Goal: Task Accomplishment & Management: Use online tool/utility

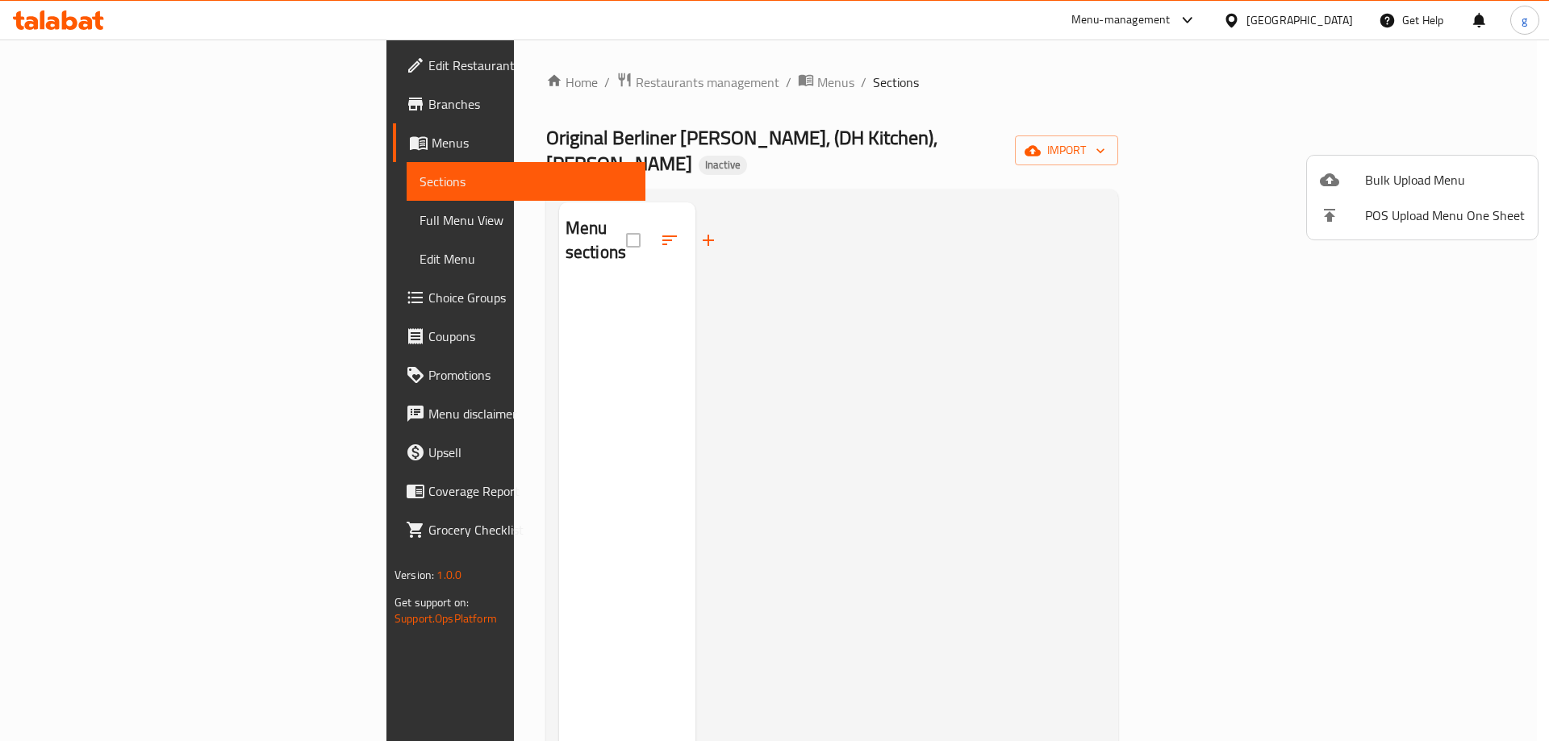
click at [1392, 179] on span "Bulk Upload Menu" at bounding box center [1445, 179] width 160 height 19
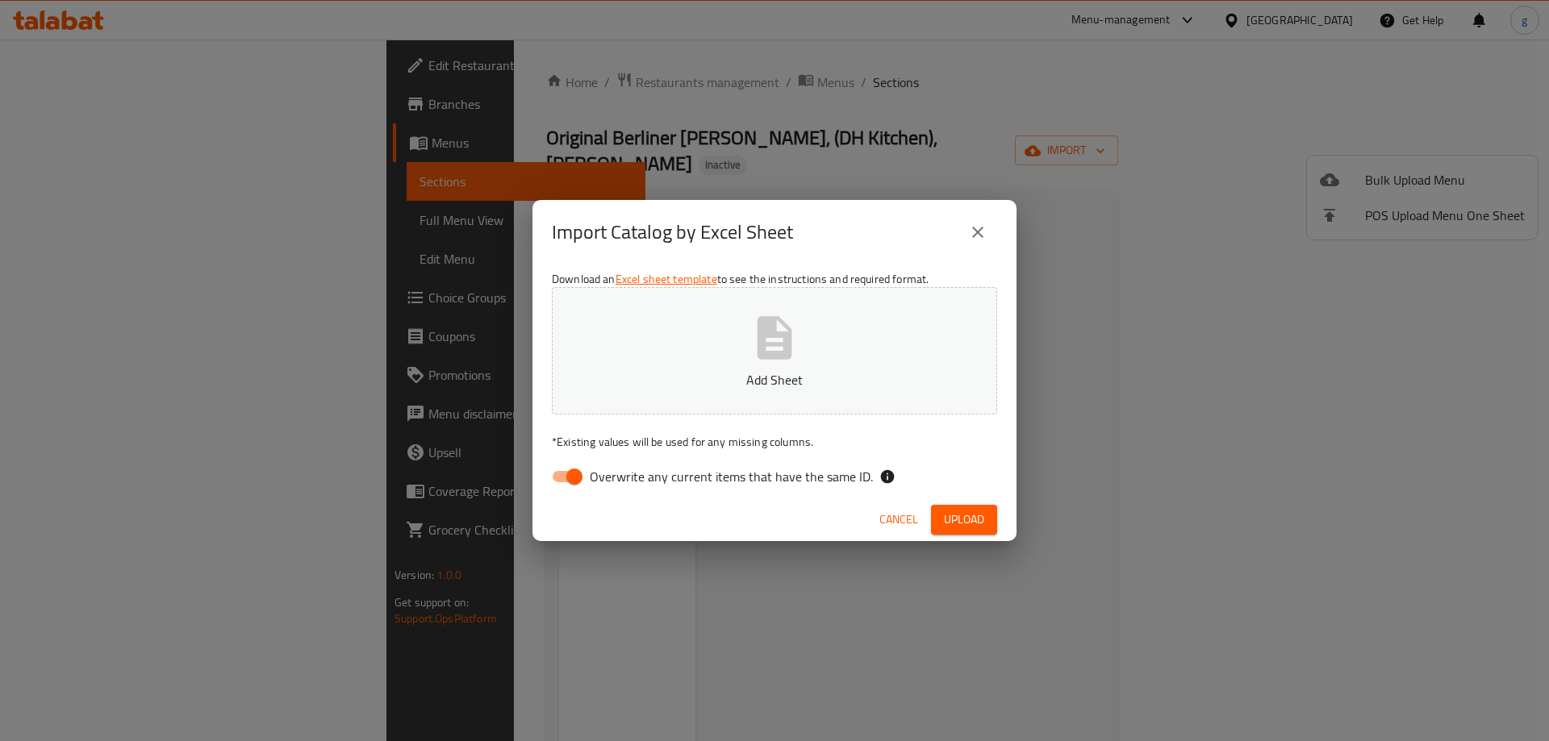
click at [565, 478] on input "Overwrite any current items that have the same ID." at bounding box center [574, 477] width 92 height 31
checkbox input "false"
click at [681, 368] on button "Add Sheet" at bounding box center [774, 350] width 445 height 127
click at [963, 526] on span "Upload" at bounding box center [964, 520] width 40 height 20
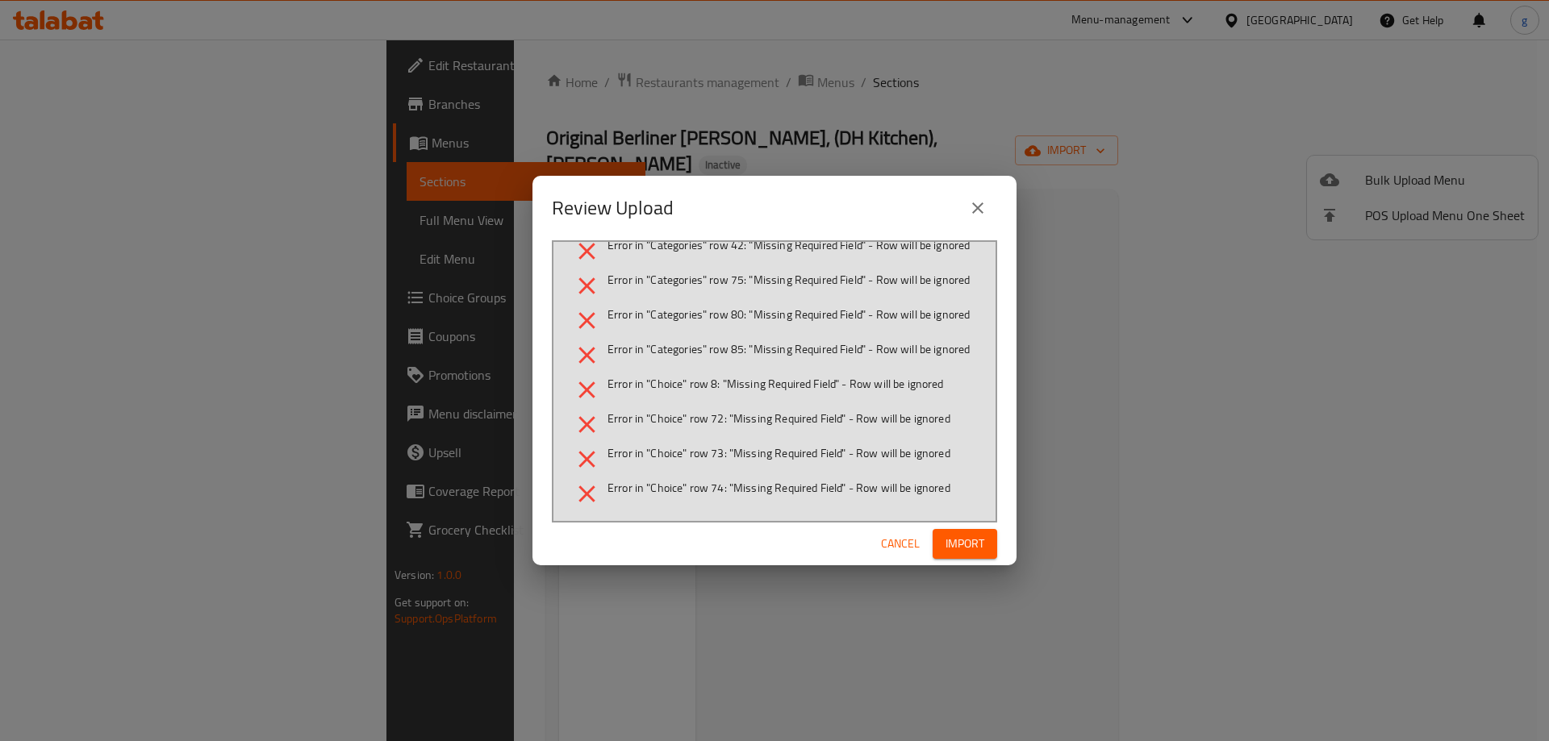
scroll to position [417, 0]
click at [989, 206] on button "close" at bounding box center [978, 208] width 39 height 39
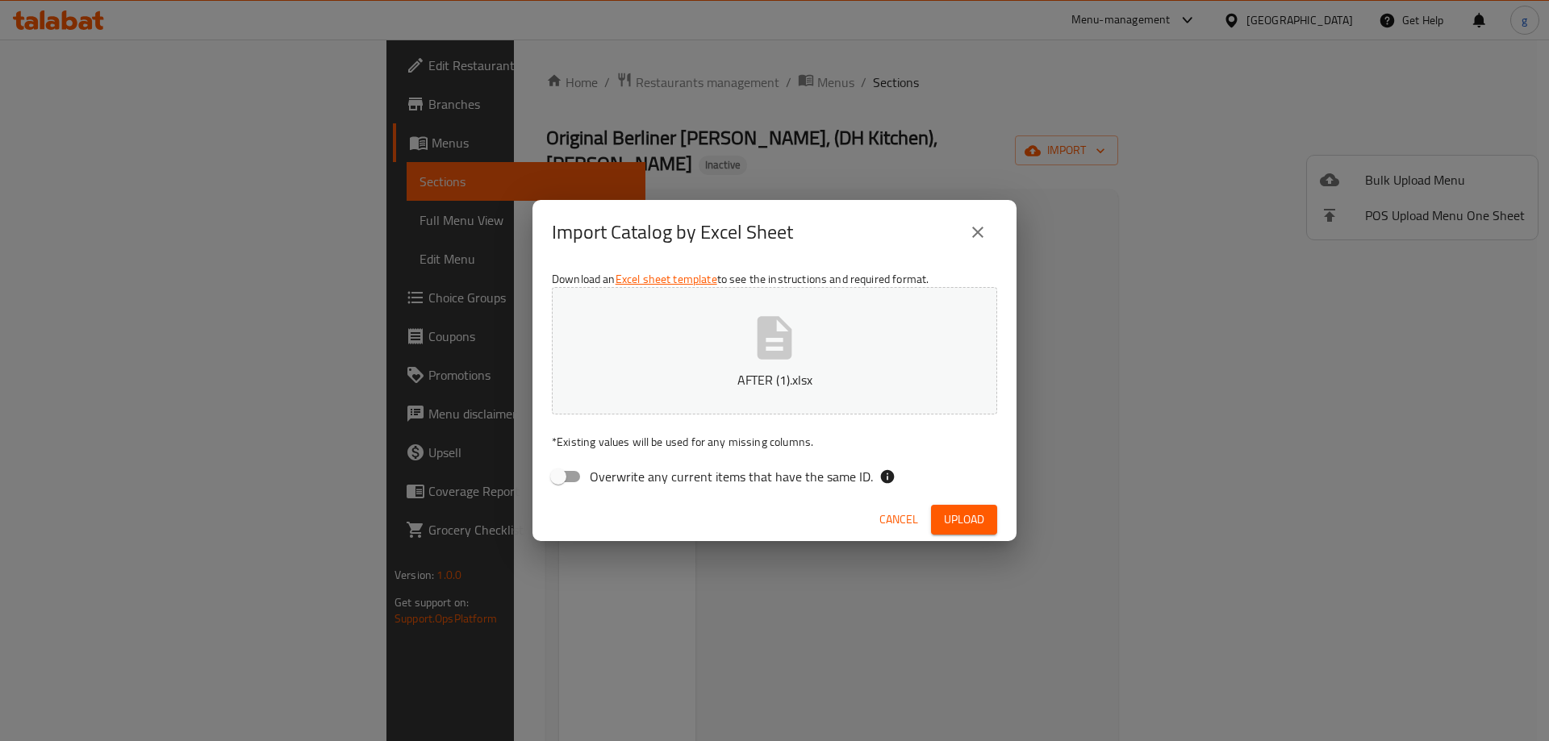
click at [975, 234] on icon "close" at bounding box center [977, 232] width 11 height 11
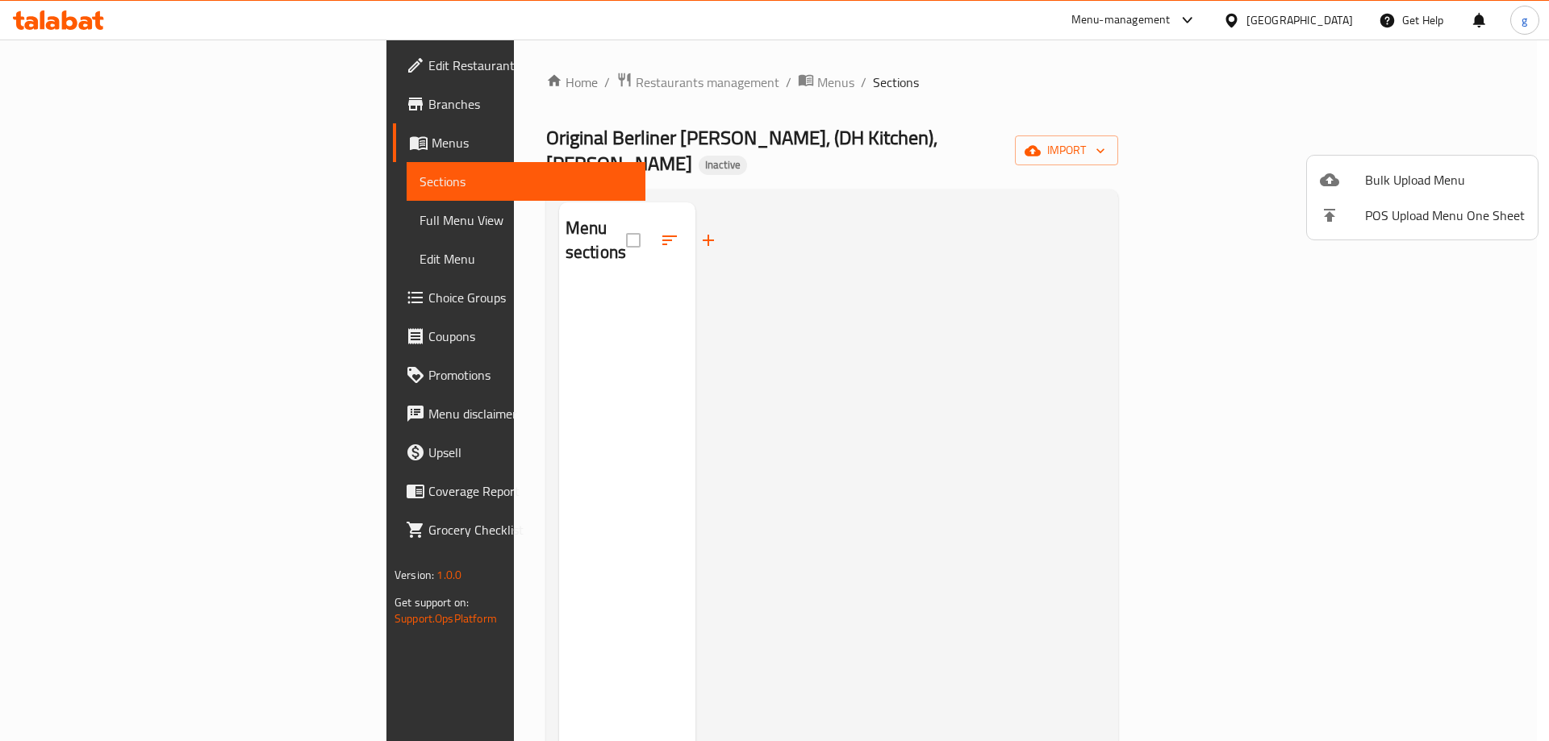
click at [1395, 170] on span "Bulk Upload Menu" at bounding box center [1445, 179] width 160 height 19
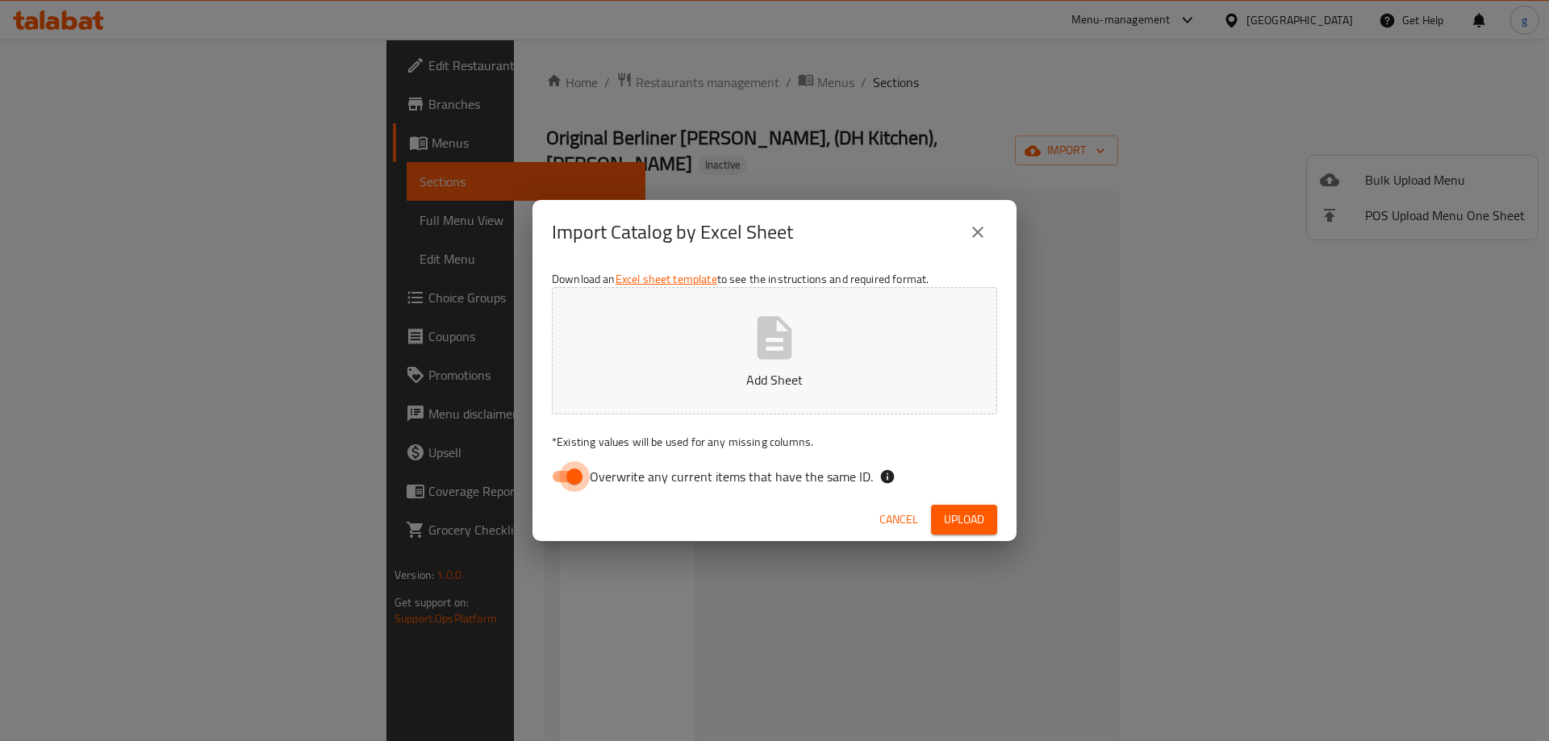
click at [568, 480] on input "Overwrite any current items that have the same ID." at bounding box center [574, 477] width 92 height 31
checkbox input "false"
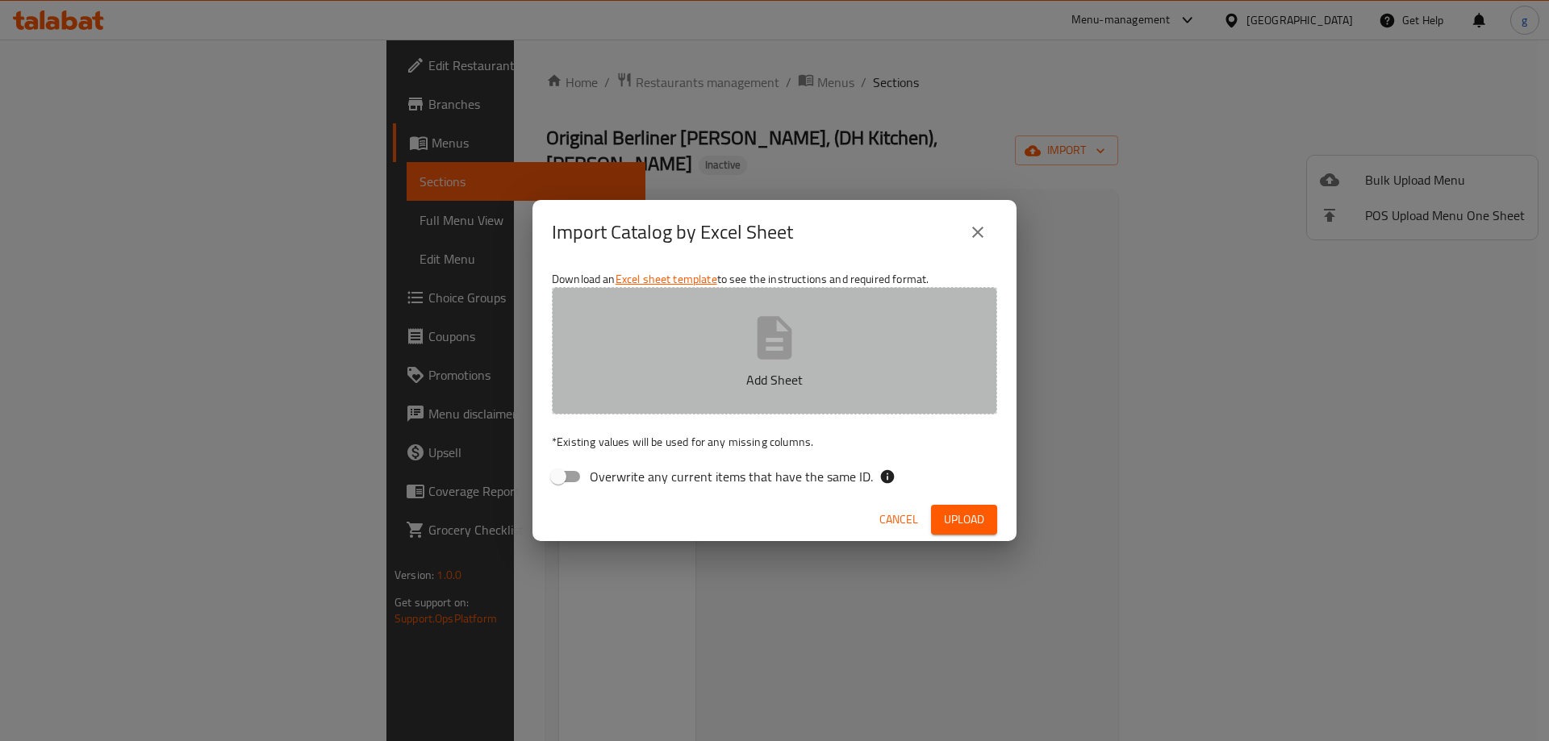
click at [697, 384] on p "Add Sheet" at bounding box center [774, 379] width 395 height 19
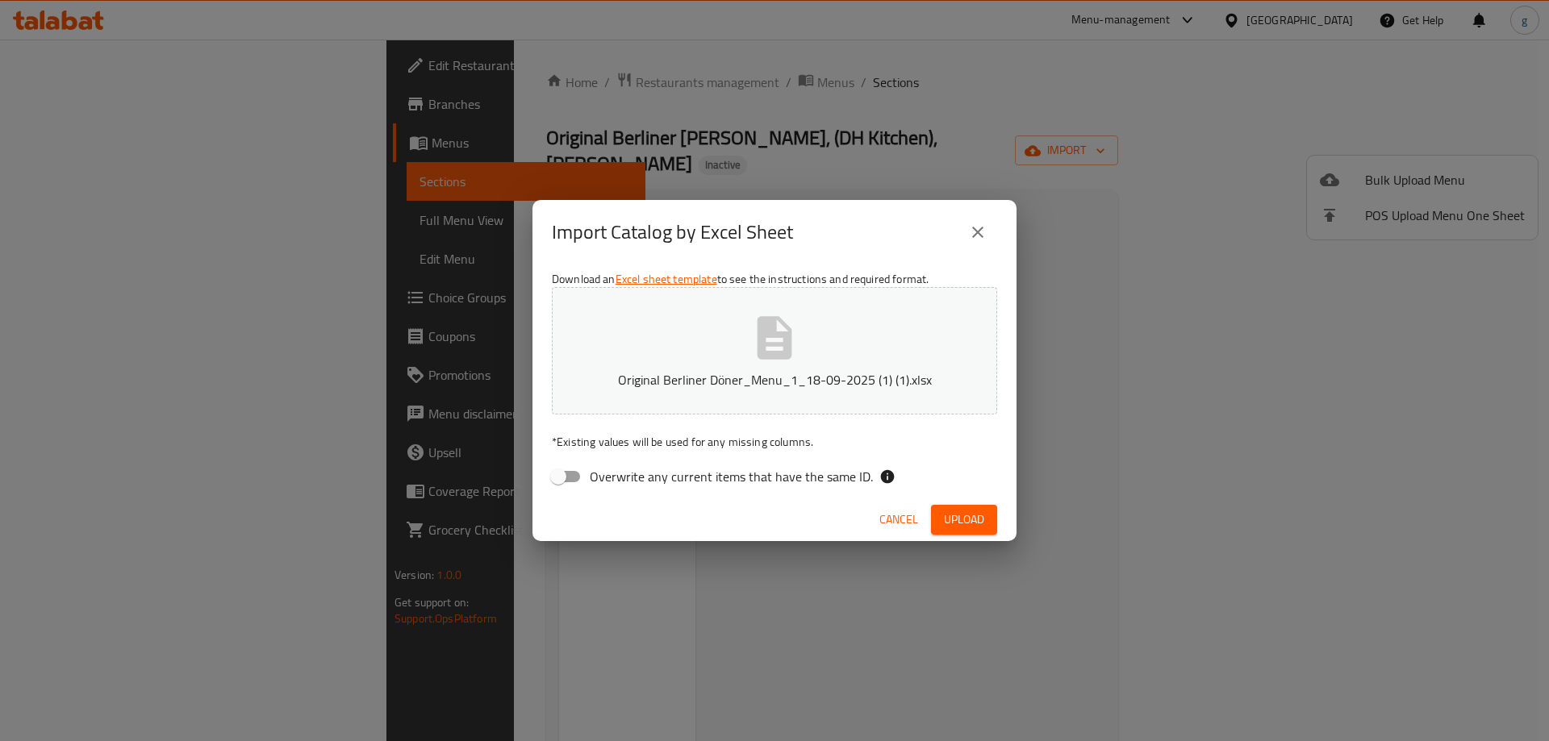
click at [950, 521] on span "Upload" at bounding box center [964, 520] width 40 height 20
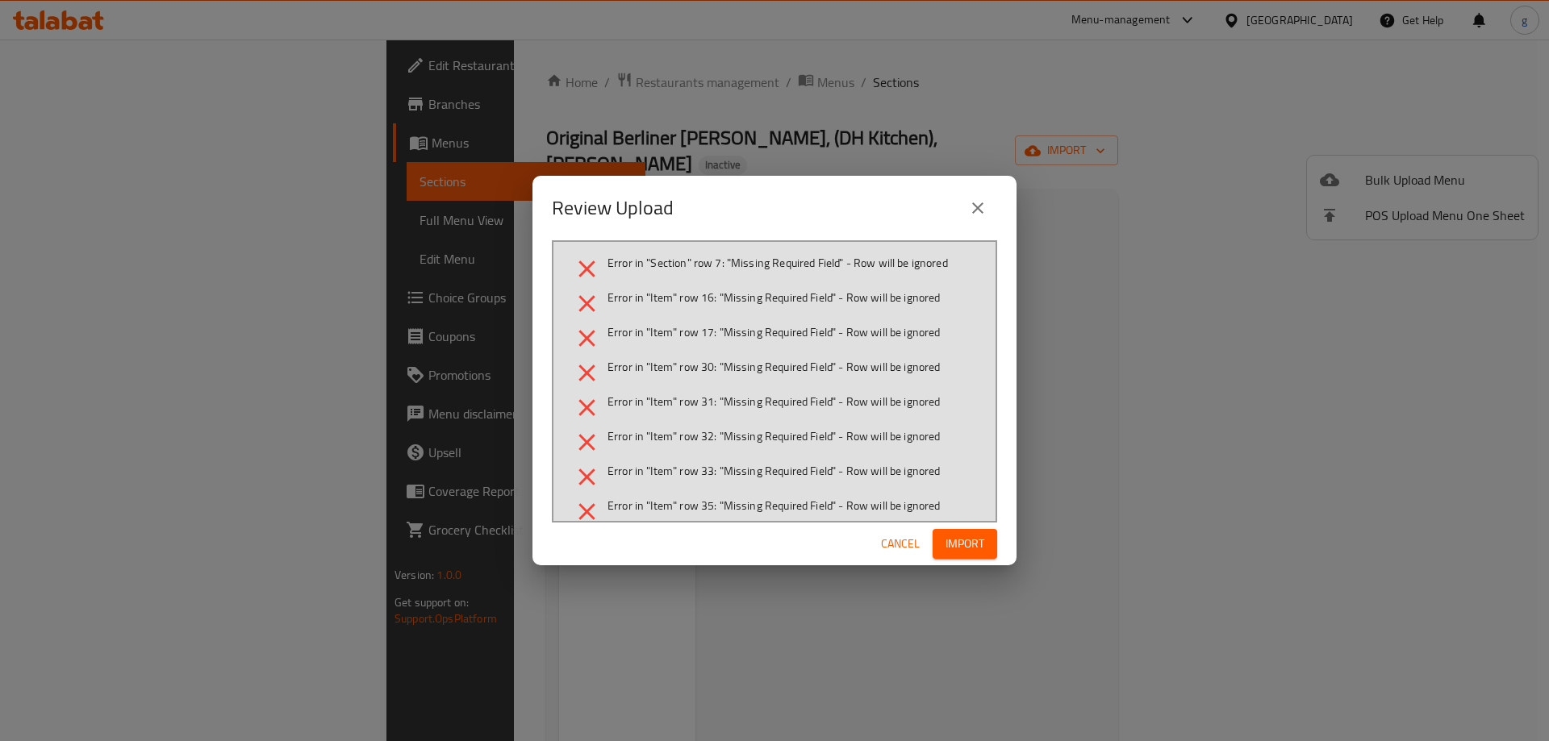
click at [889, 541] on span "Cancel" at bounding box center [900, 544] width 39 height 20
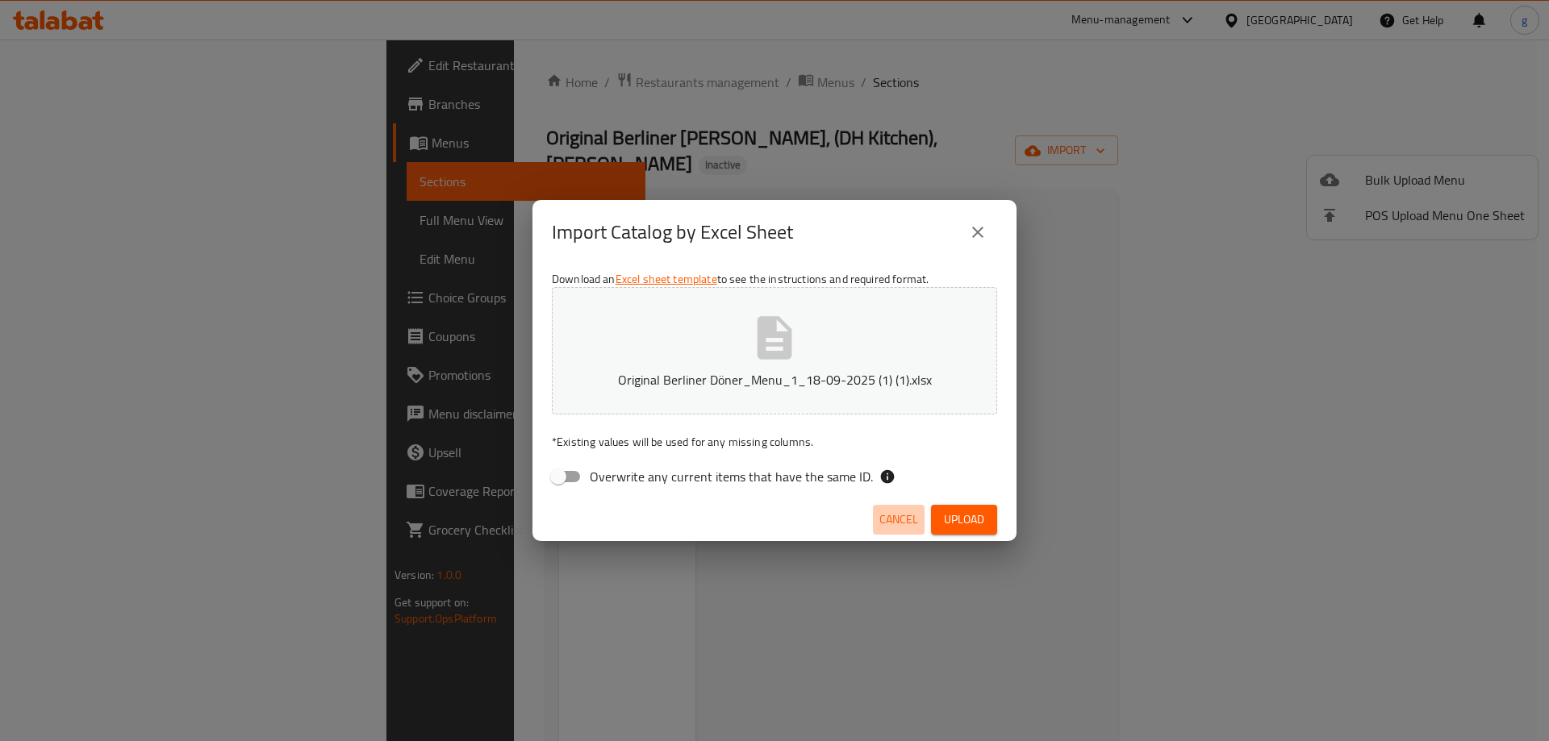
click at [892, 527] on span "Cancel" at bounding box center [898, 520] width 39 height 20
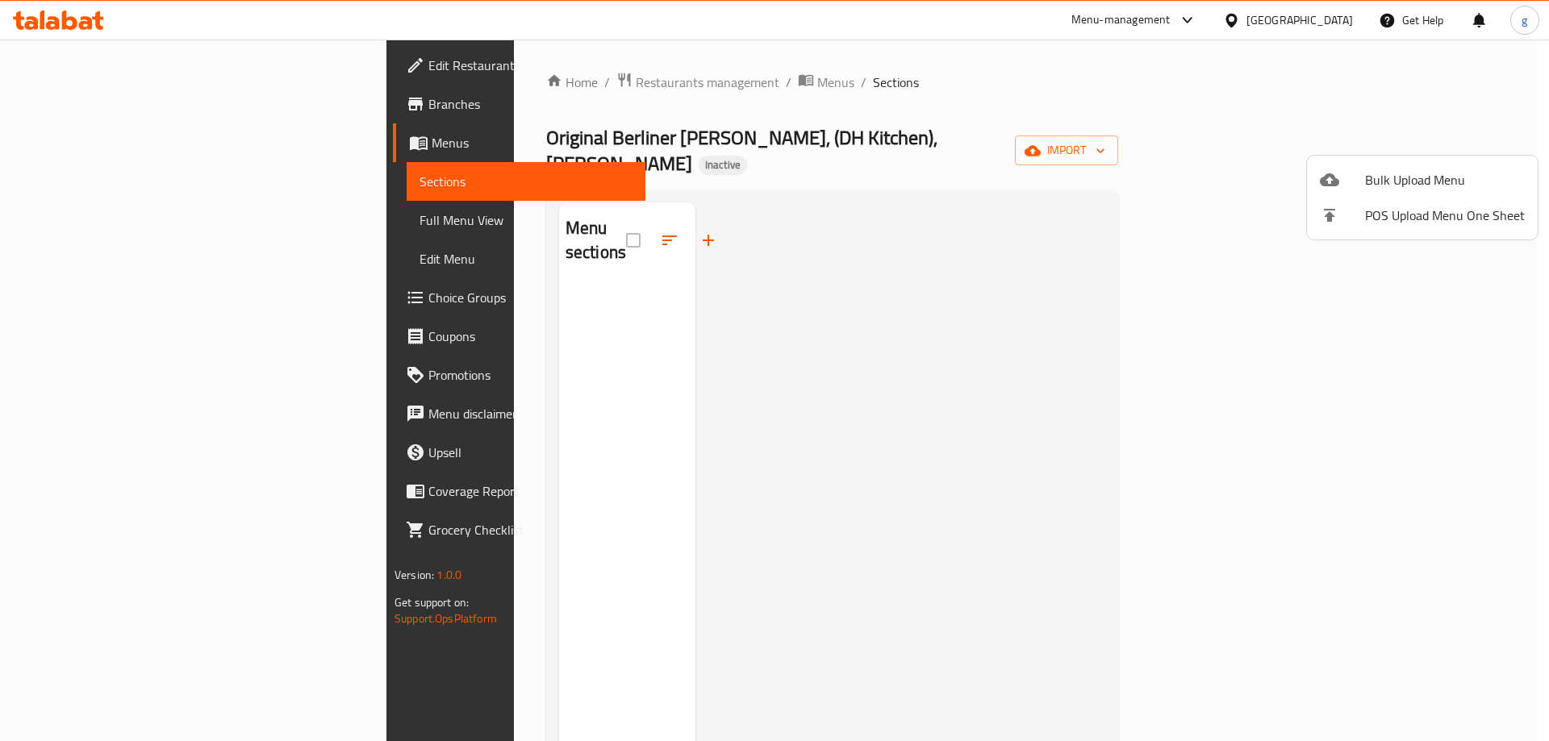
click at [1080, 246] on div at bounding box center [774, 370] width 1549 height 741
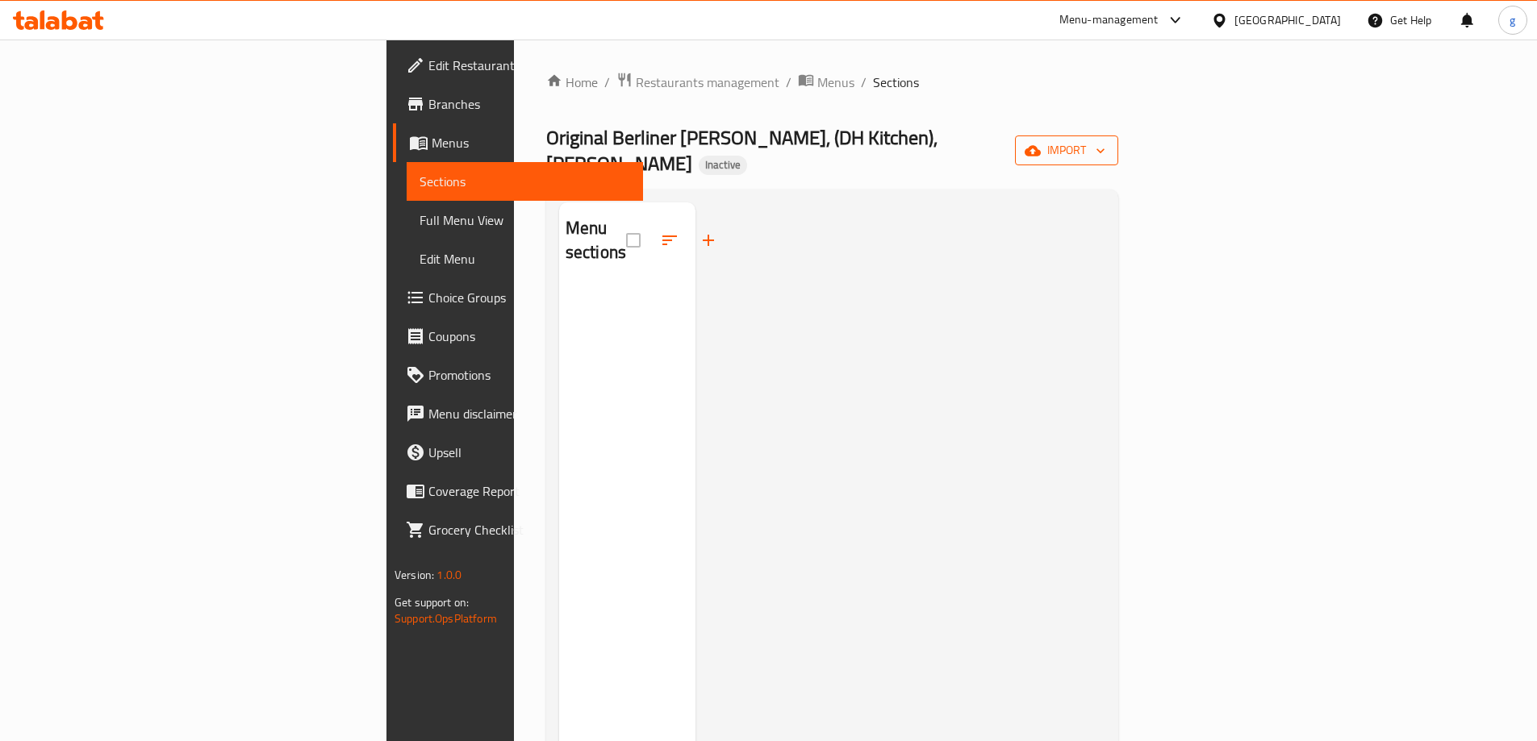
click at [1105, 140] on span "import" at bounding box center [1066, 150] width 77 height 20
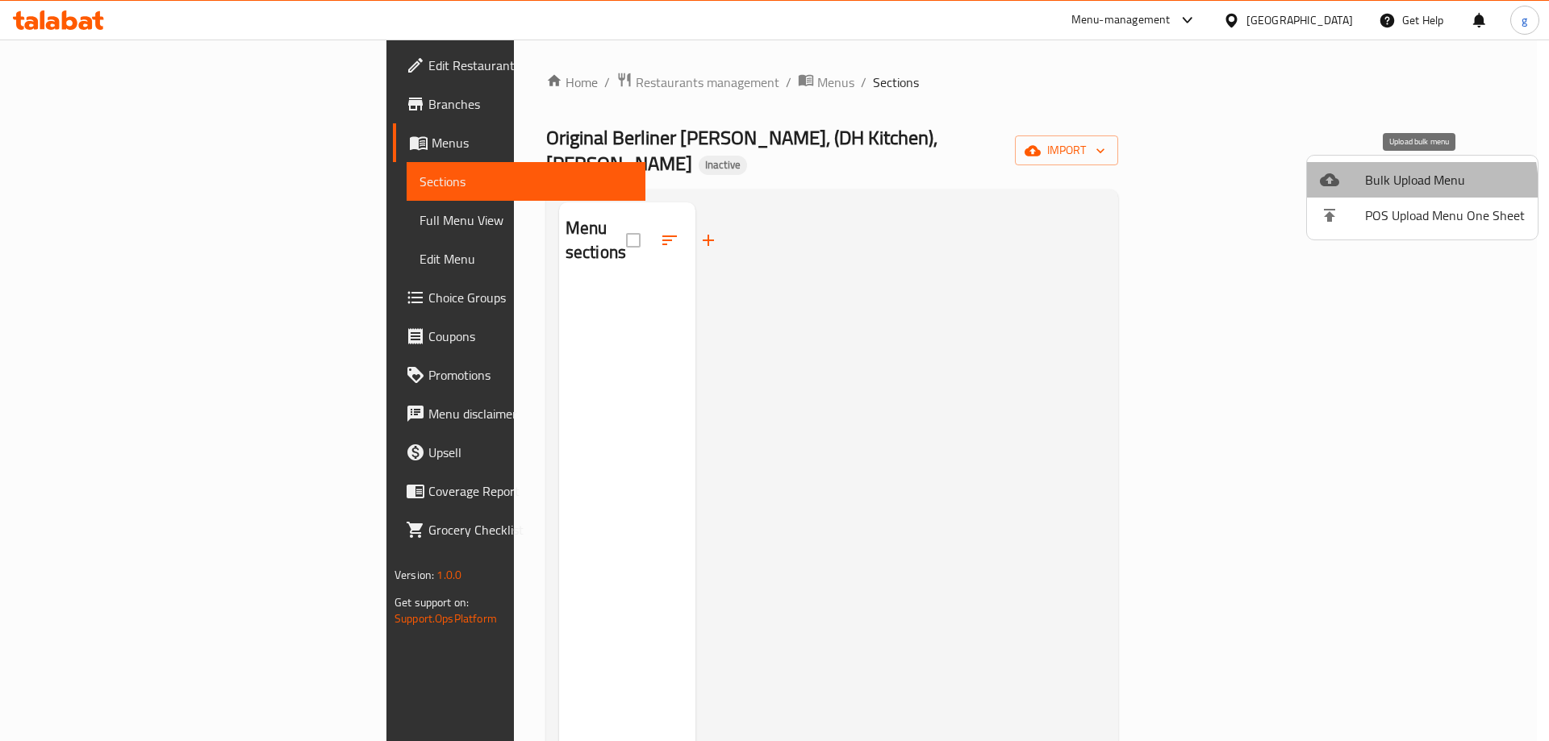
click at [1366, 190] on span "Bulk Upload Menu" at bounding box center [1445, 179] width 160 height 19
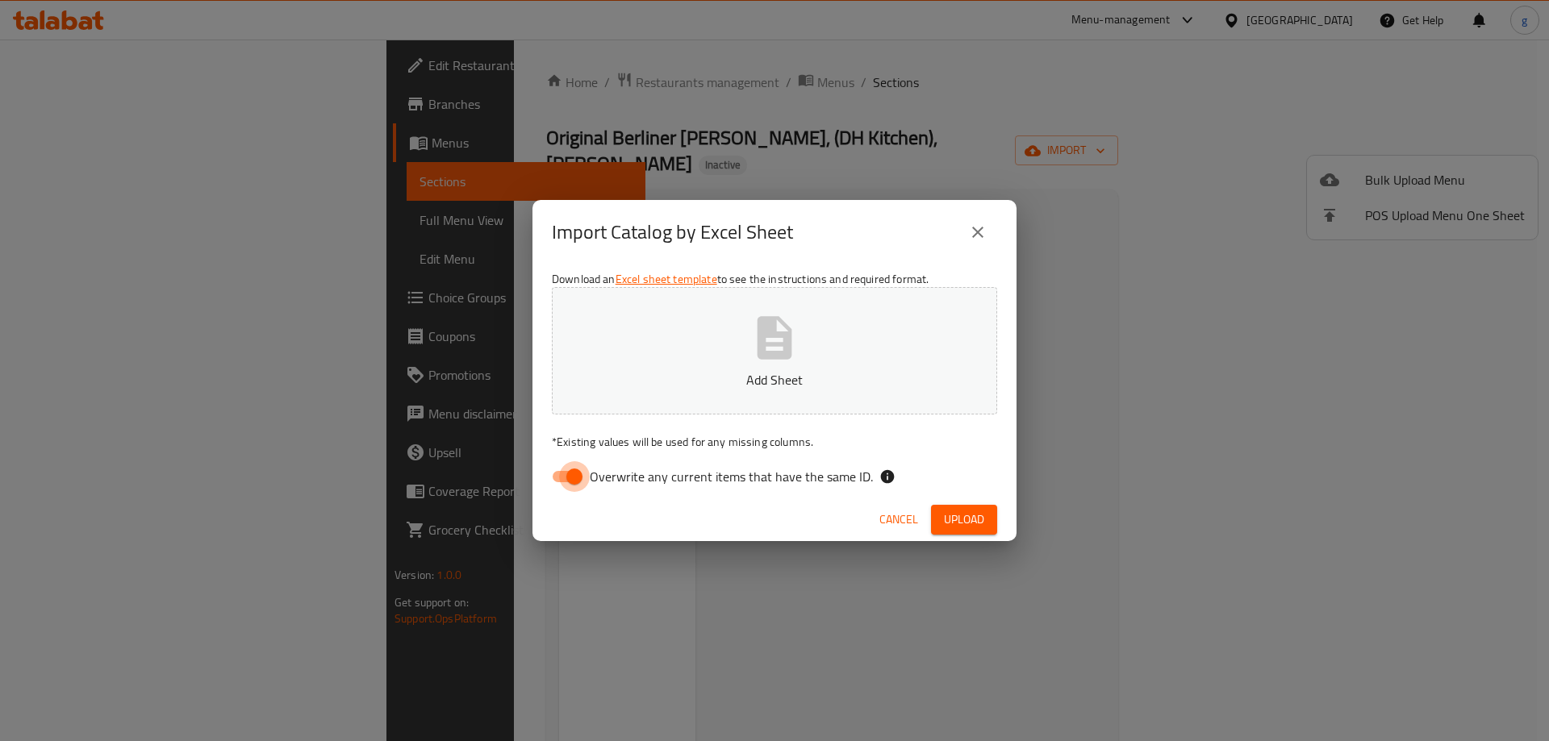
click at [563, 474] on input "Overwrite any current items that have the same ID." at bounding box center [574, 477] width 92 height 31
checkbox input "false"
click at [729, 366] on button "Add Sheet" at bounding box center [774, 350] width 445 height 127
click at [969, 523] on span "Upload" at bounding box center [964, 520] width 40 height 20
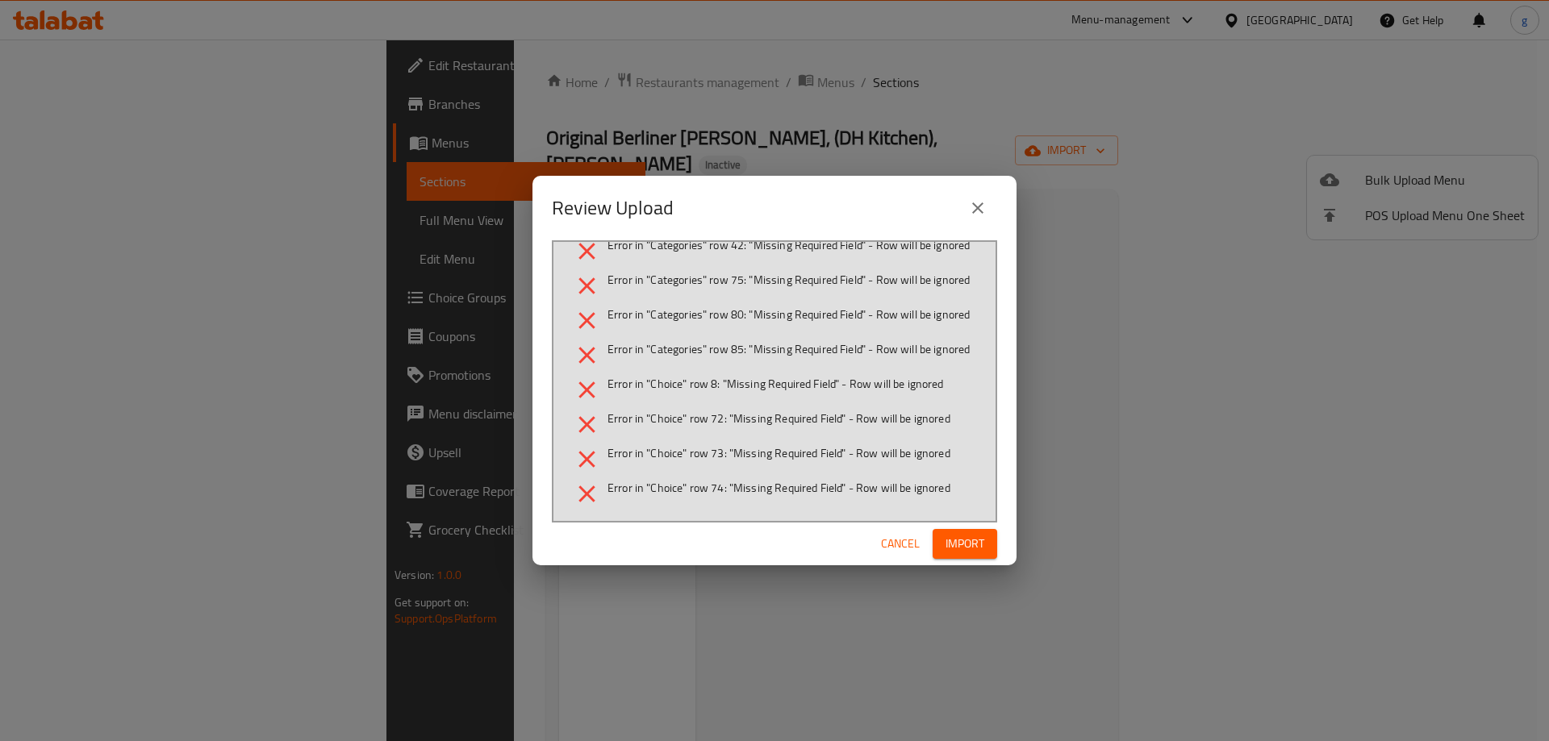
scroll to position [695, 0]
drag, startPoint x: 662, startPoint y: 307, endPoint x: 691, endPoint y: 307, distance: 28.2
click at [691, 307] on span "Error in "Categories" row 80: "Missing Required Field" - Row will be ignored" at bounding box center [789, 315] width 362 height 16
drag, startPoint x: 735, startPoint y: 308, endPoint x: 704, endPoint y: 311, distance: 30.8
click at [721, 308] on span "Error in "Categories" row 80: "Missing Required Field" - Row will be ignored" at bounding box center [789, 315] width 362 height 16
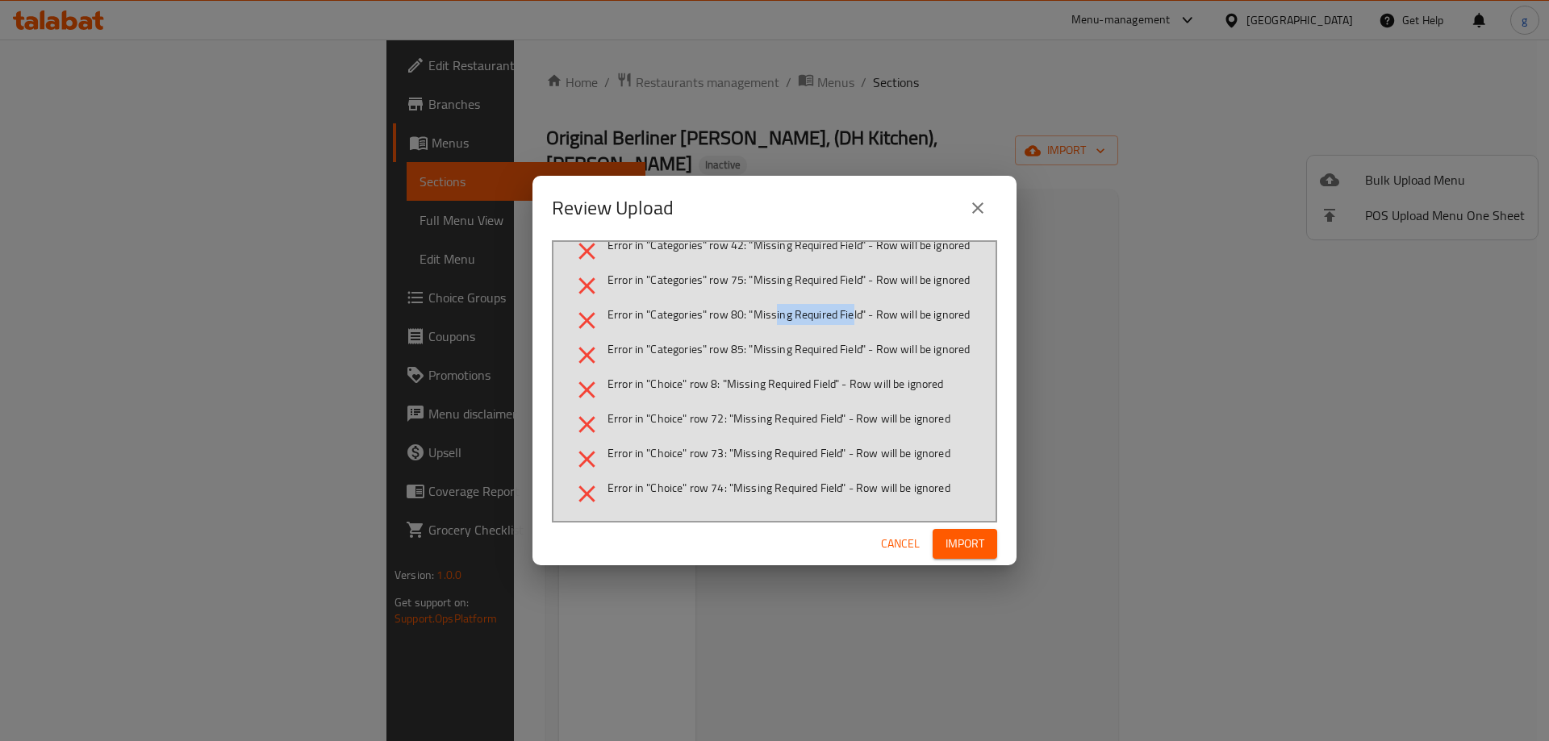
drag, startPoint x: 773, startPoint y: 310, endPoint x: 852, endPoint y: 311, distance: 79.1
click at [852, 311] on span "Error in "Categories" row 80: "Missing Required Field" - Row will be ignored" at bounding box center [789, 315] width 362 height 16
click at [867, 332] on ul "Error in "Section" row 7: "Missing Required Field" - Row will be ignored Error …" at bounding box center [774, 61] width 403 height 896
drag, startPoint x: 776, startPoint y: 308, endPoint x: 840, endPoint y: 311, distance: 63.8
click at [840, 311] on span "Error in "Categories" row 80: "Missing Required Field" - Row will be ignored" at bounding box center [789, 315] width 362 height 16
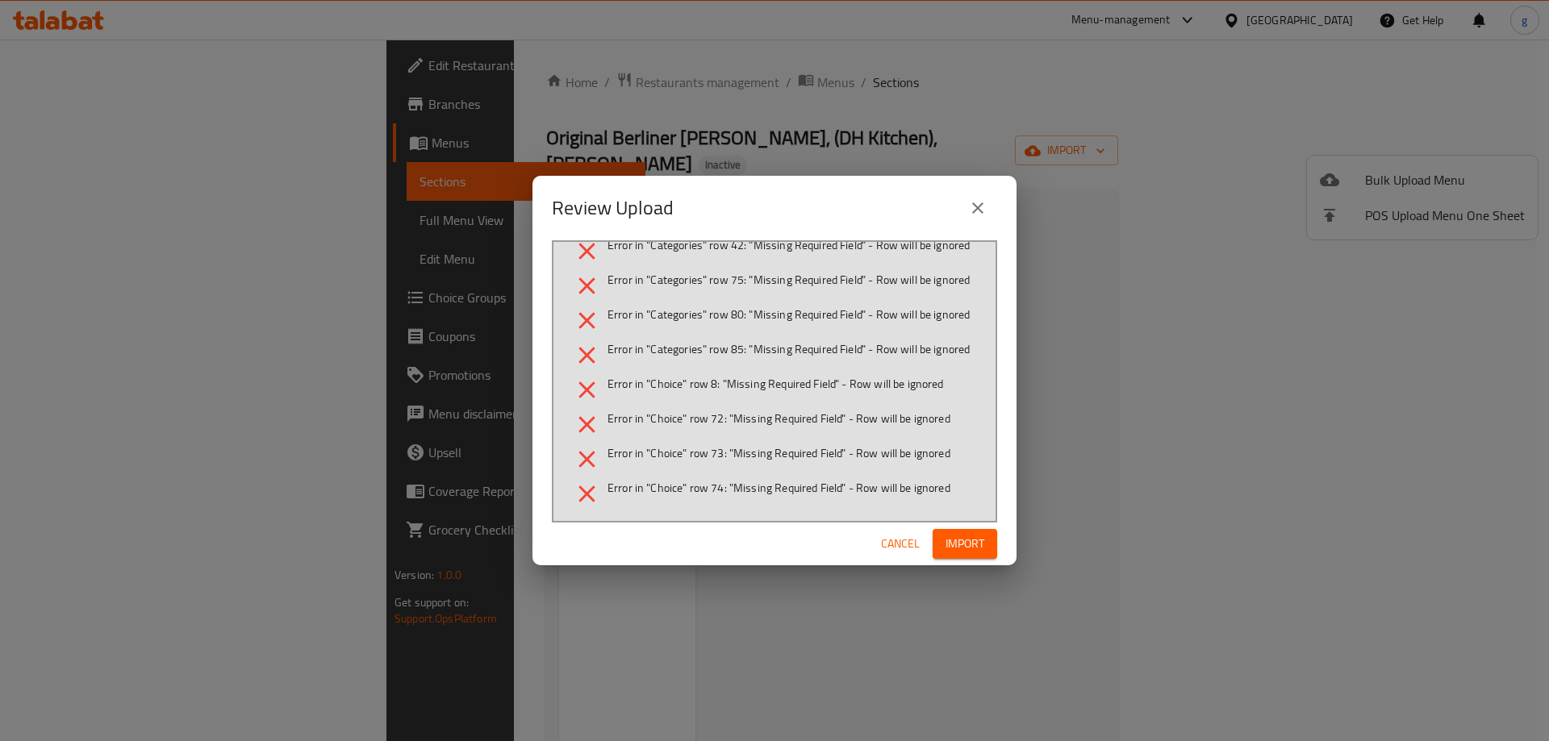
click at [845, 311] on span "Error in "Categories" row 80: "Missing Required Field" - Row will be ignored" at bounding box center [789, 315] width 362 height 16
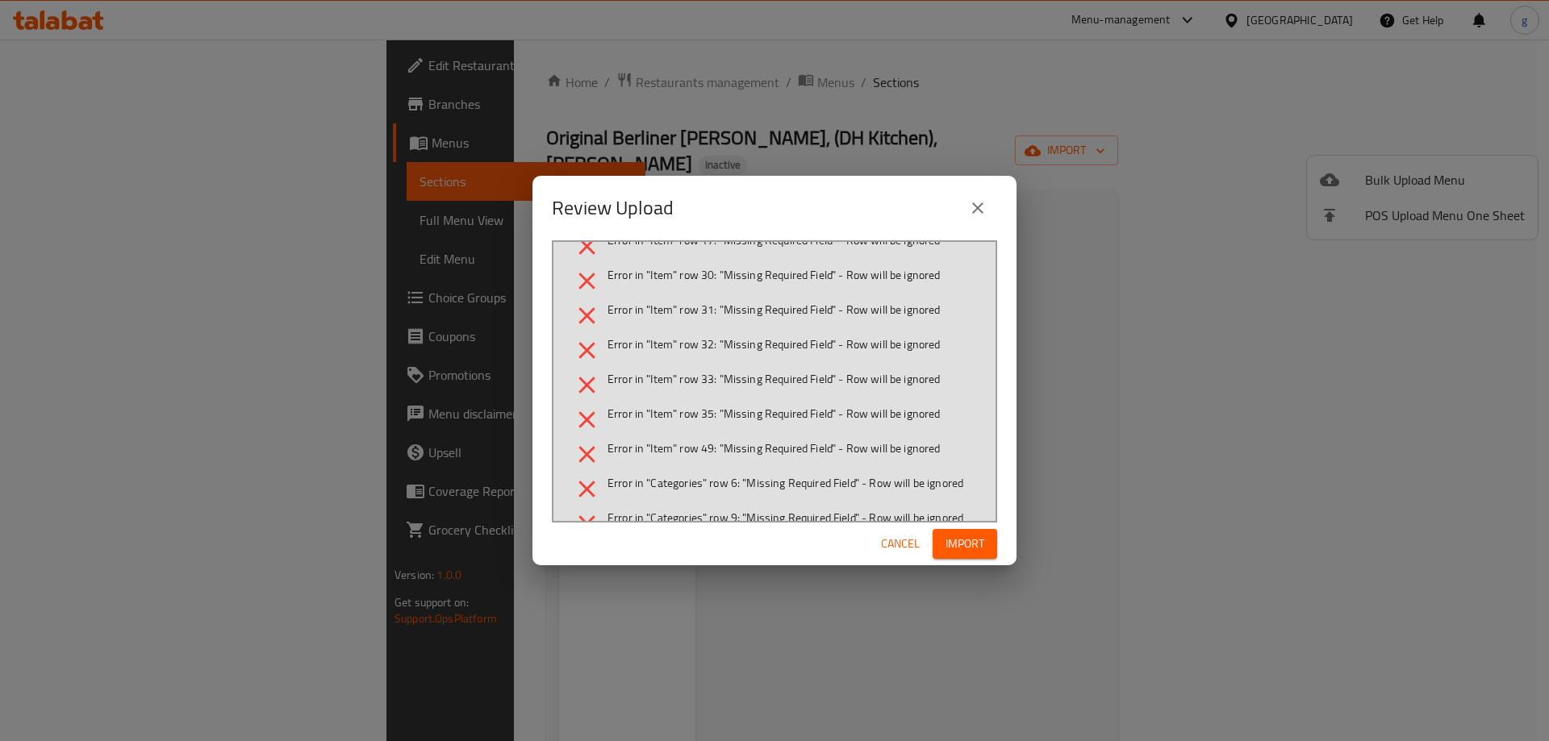
scroll to position [0, 0]
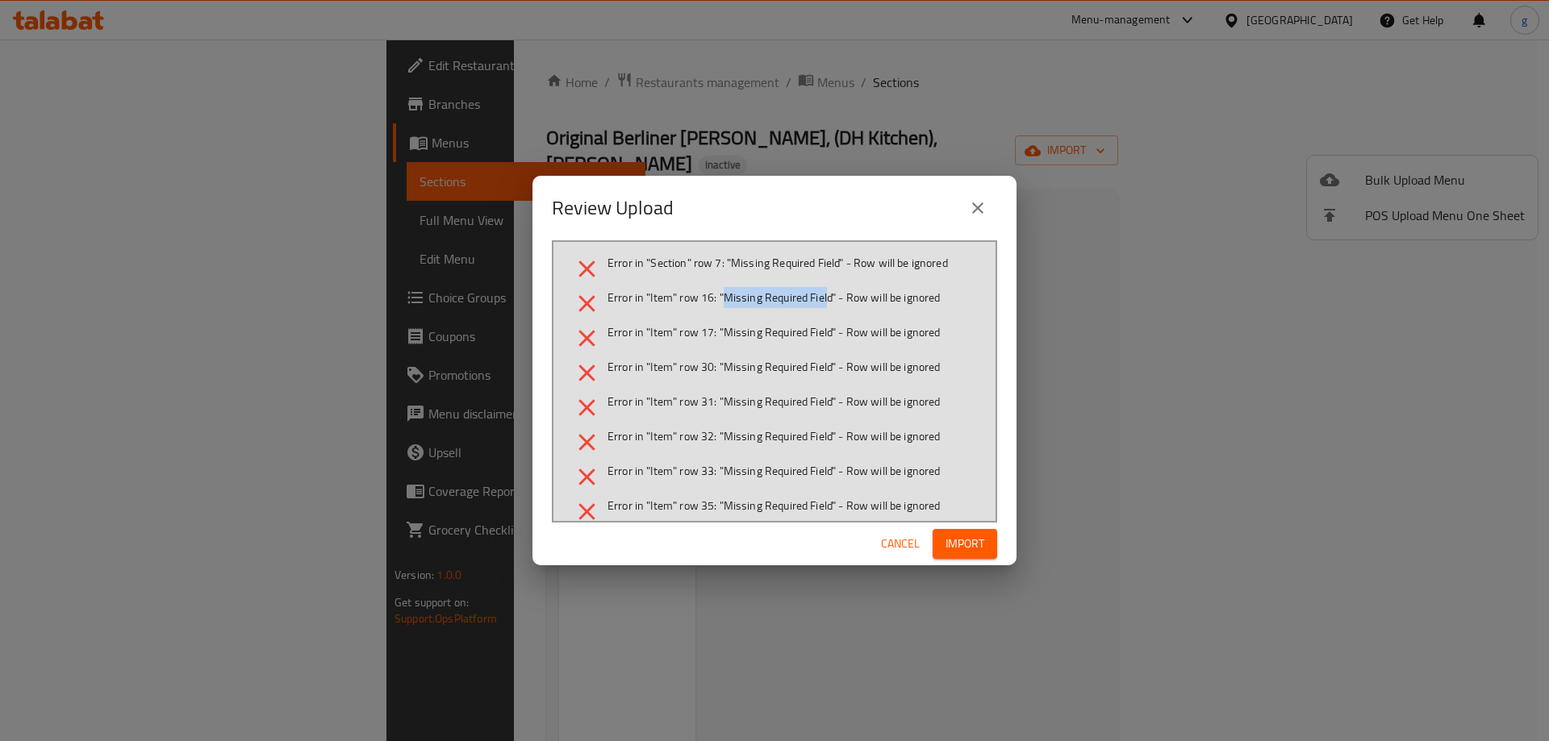
drag, startPoint x: 726, startPoint y: 296, endPoint x: 829, endPoint y: 304, distance: 102.8
click at [829, 304] on span "Error in "Item" row 16: "Missing Required Field" - Row will be ignored" at bounding box center [774, 298] width 333 height 16
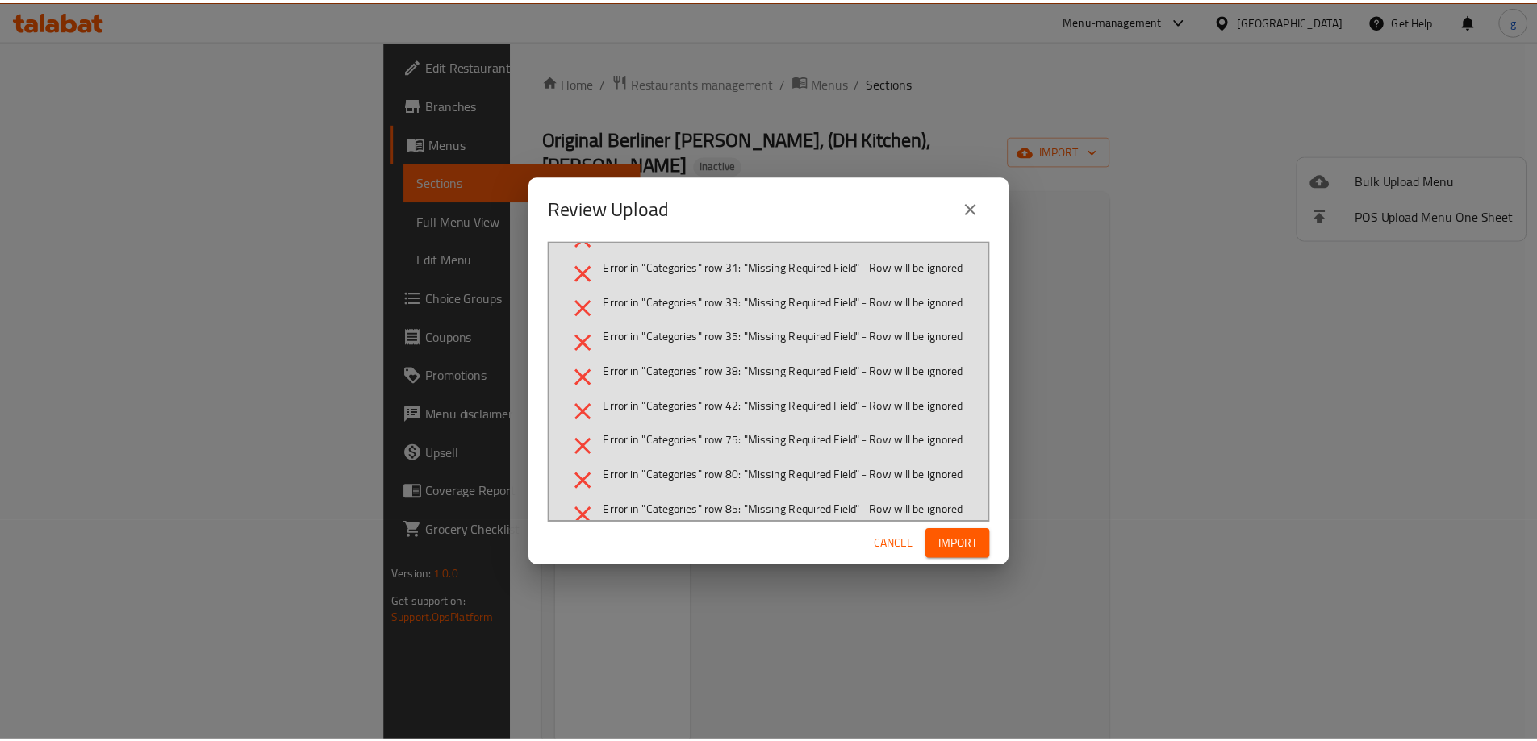
scroll to position [484, 0]
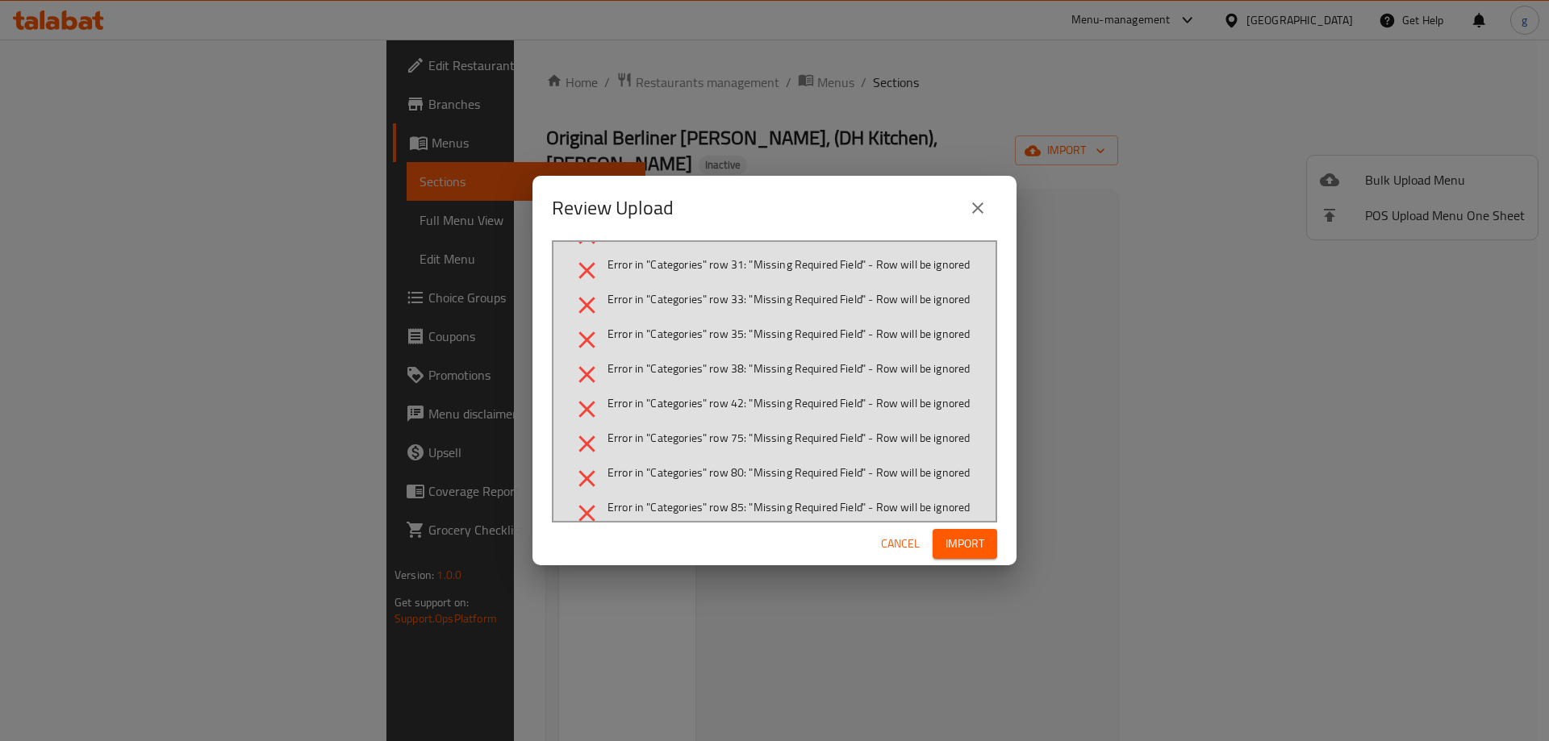
click at [984, 201] on icon "close" at bounding box center [977, 207] width 19 height 19
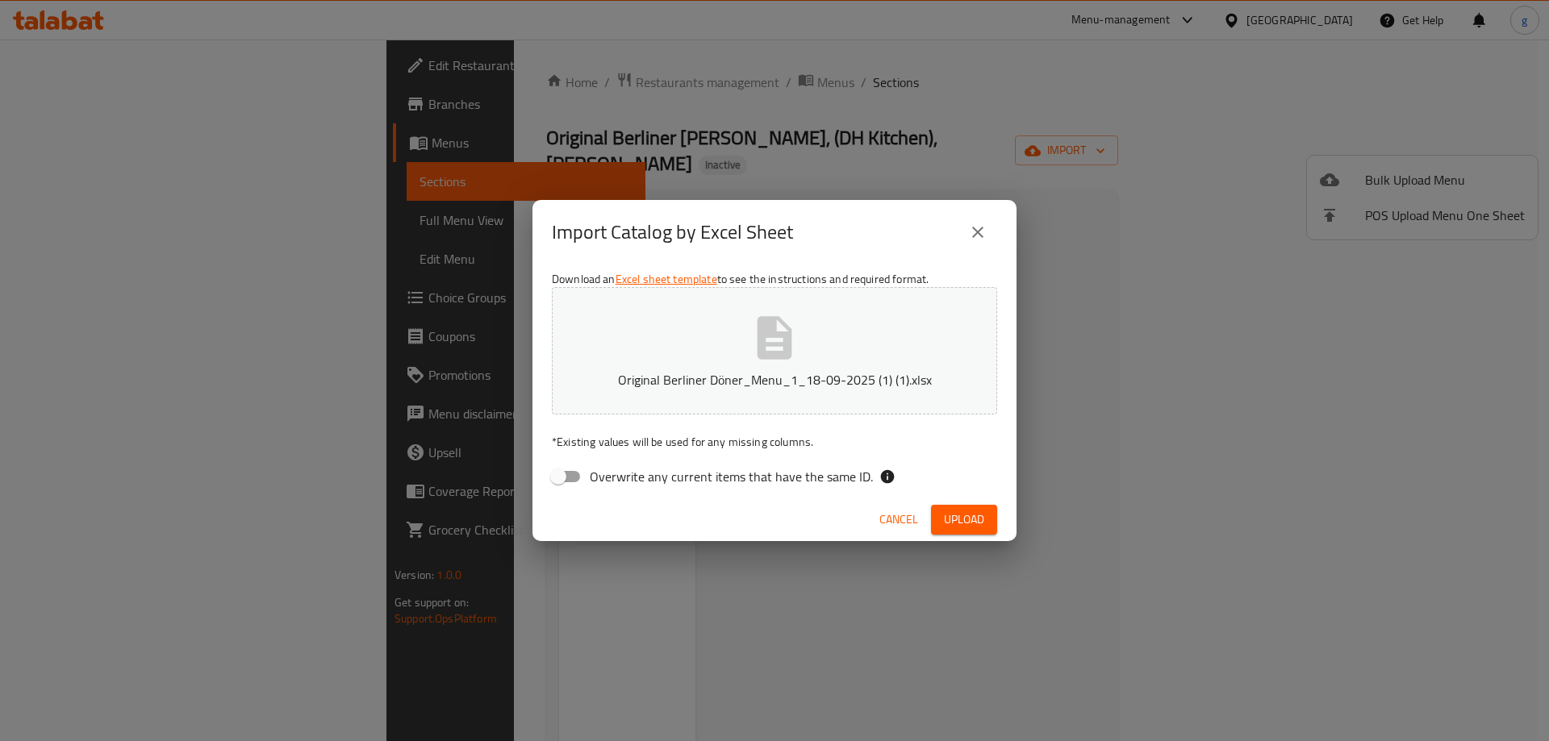
click at [831, 350] on button "Original Berliner Döner_Menu_1_18-09-2025 (1) (1).xlsx" at bounding box center [774, 350] width 445 height 127
click at [978, 516] on span "Upload" at bounding box center [964, 520] width 40 height 20
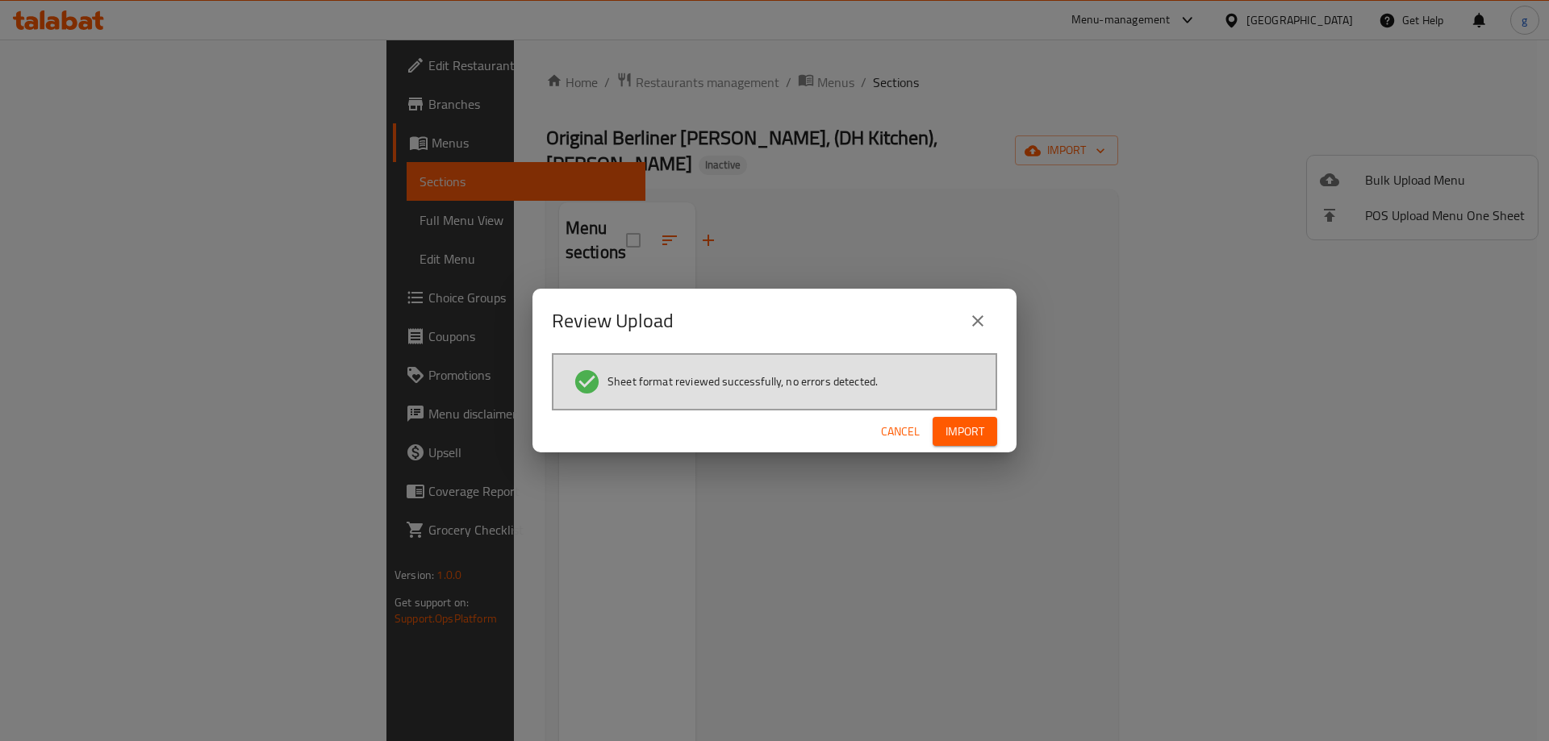
click at [957, 420] on button "Import" at bounding box center [965, 432] width 65 height 30
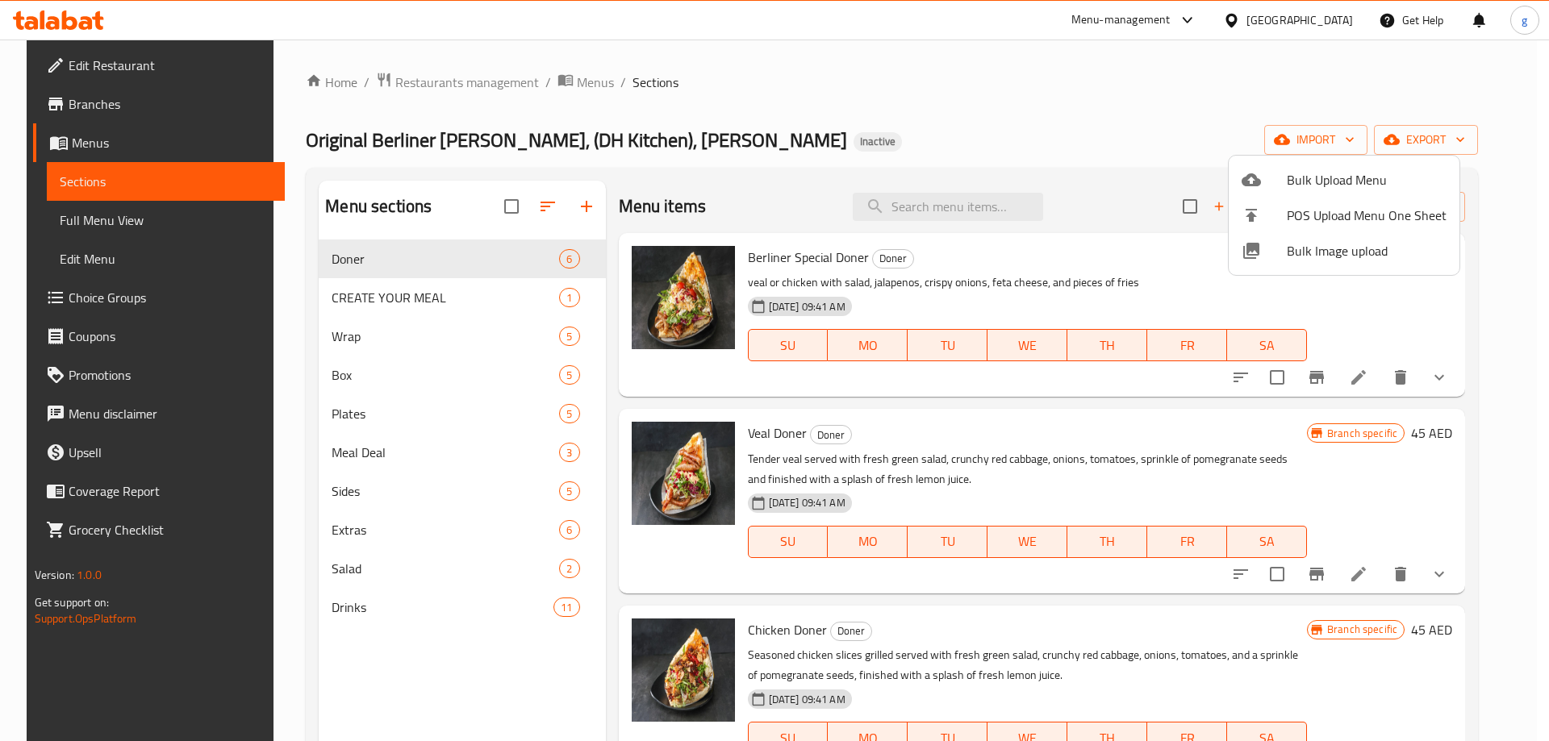
click at [71, 213] on div at bounding box center [774, 370] width 1549 height 741
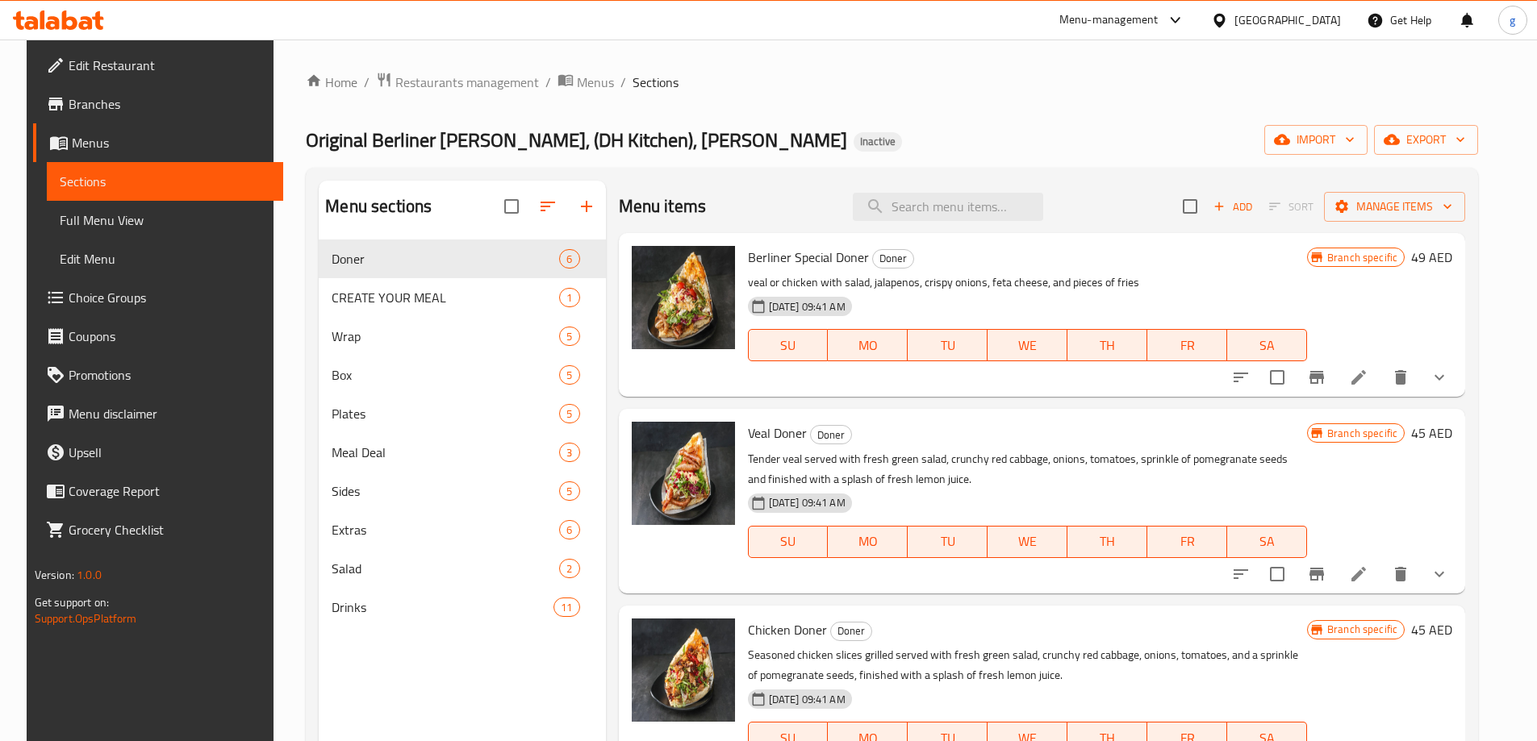
click at [73, 225] on span "Full Menu View" at bounding box center [165, 220] width 211 height 19
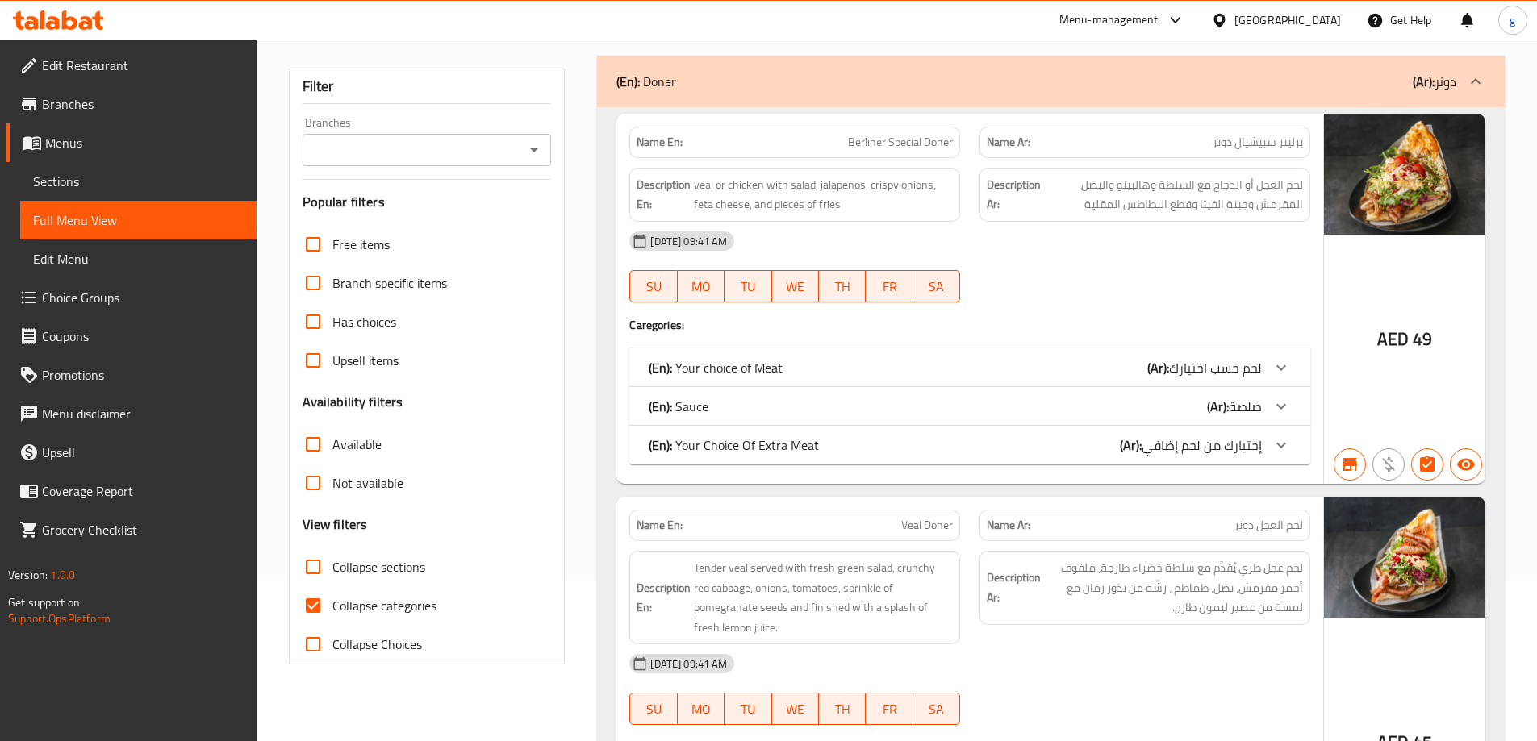
scroll to position [403, 0]
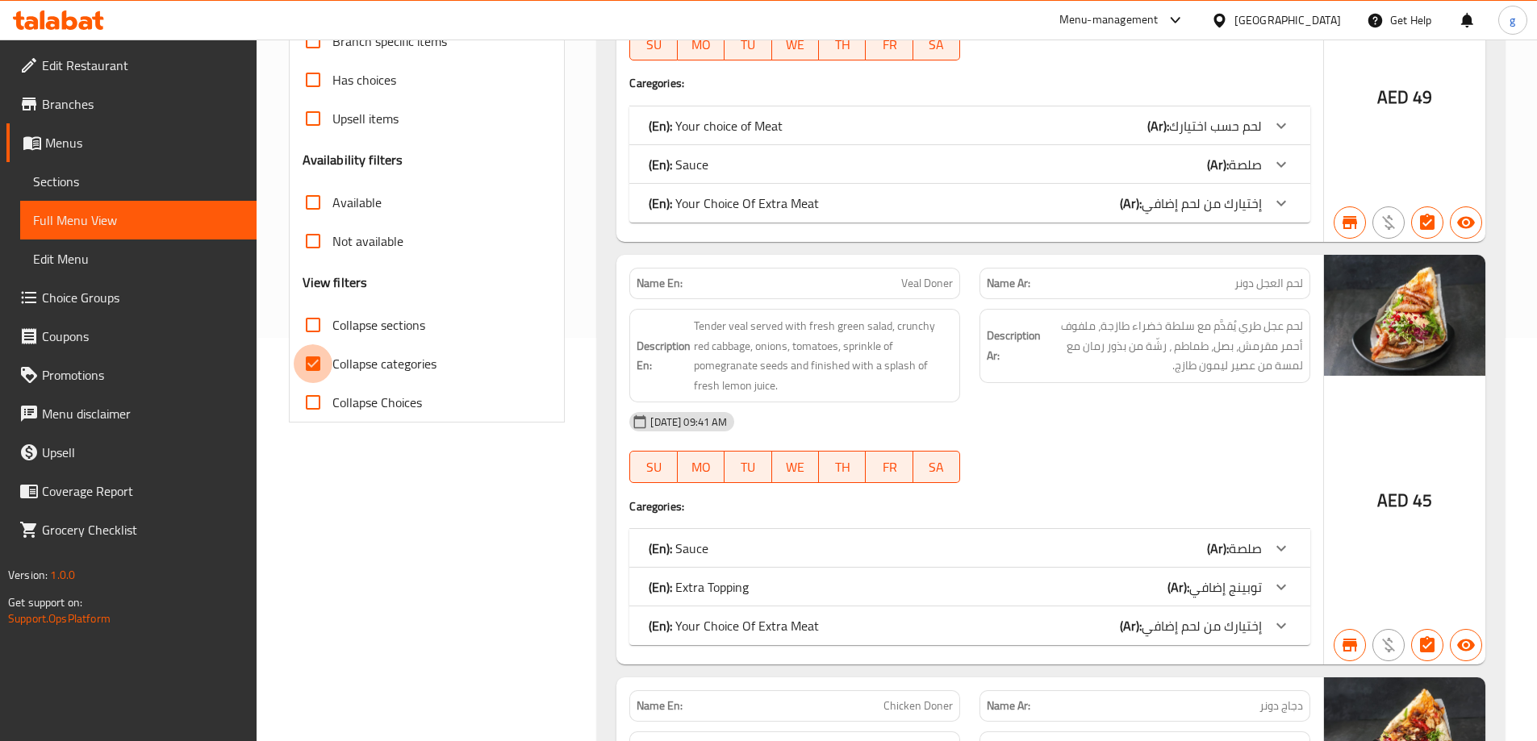
click at [328, 358] on input "Collapse categories" at bounding box center [313, 364] width 39 height 39
checkbox input "false"
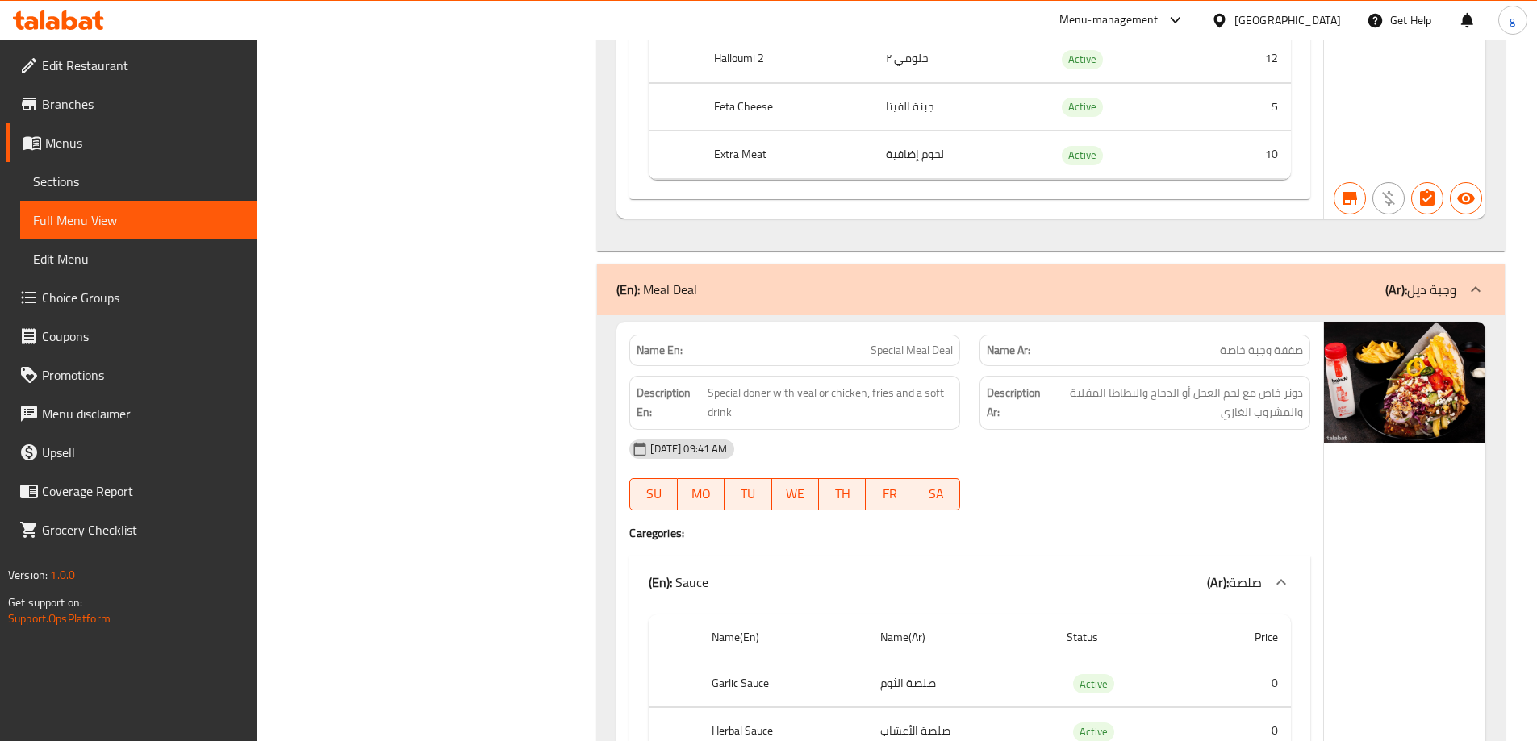
scroll to position [25060, 0]
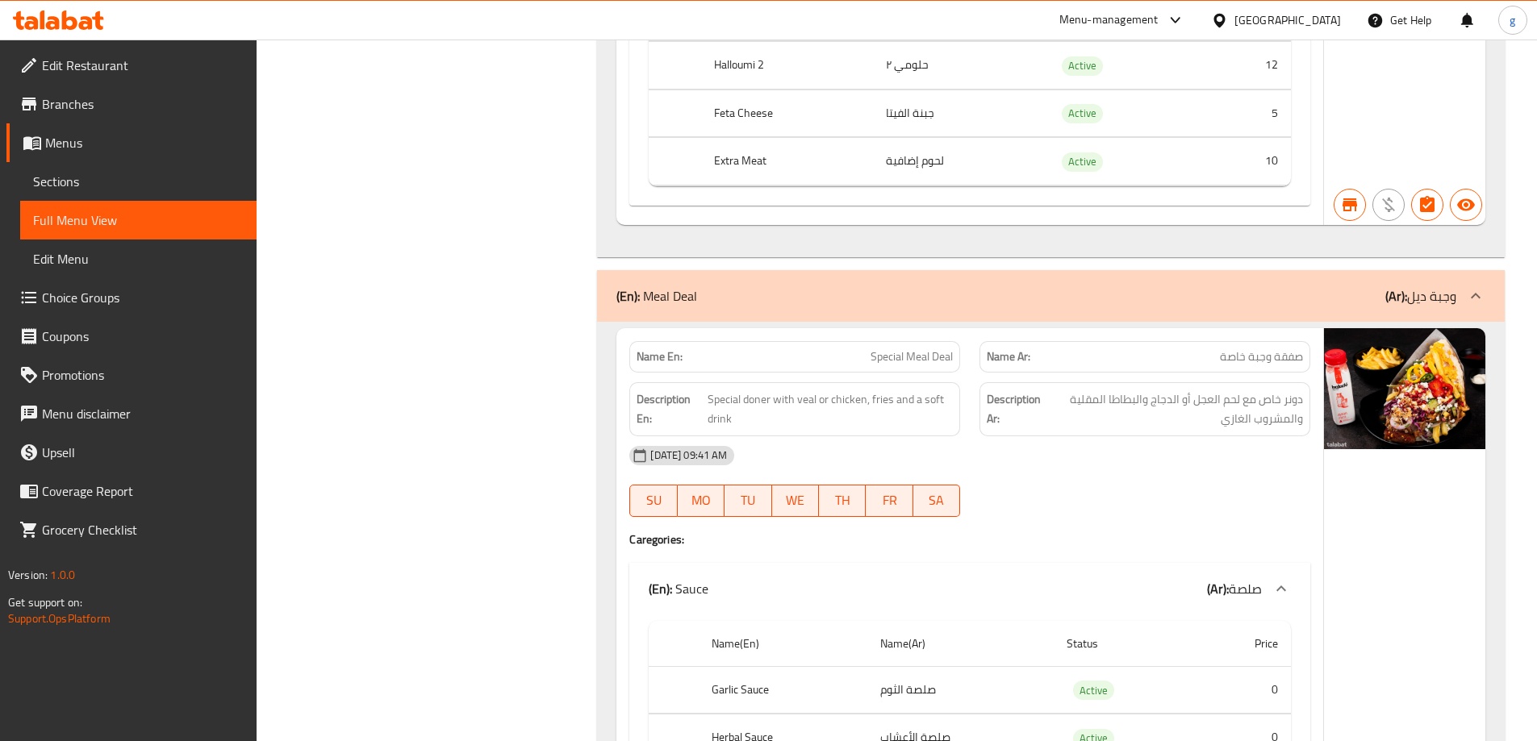
click at [119, 59] on span "Edit Restaurant" at bounding box center [143, 65] width 202 height 19
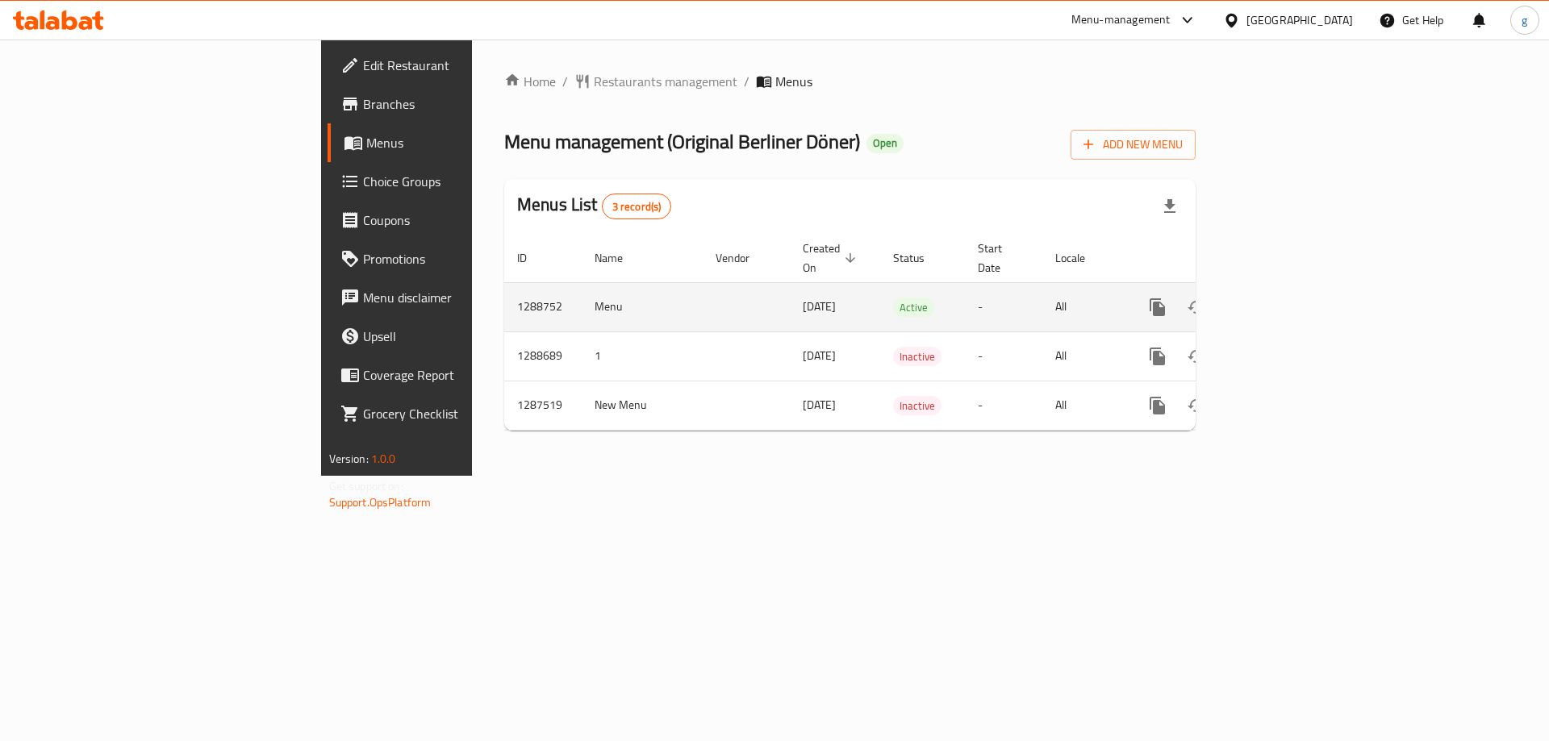
click at [1284, 298] on icon "enhanced table" at bounding box center [1273, 307] width 19 height 19
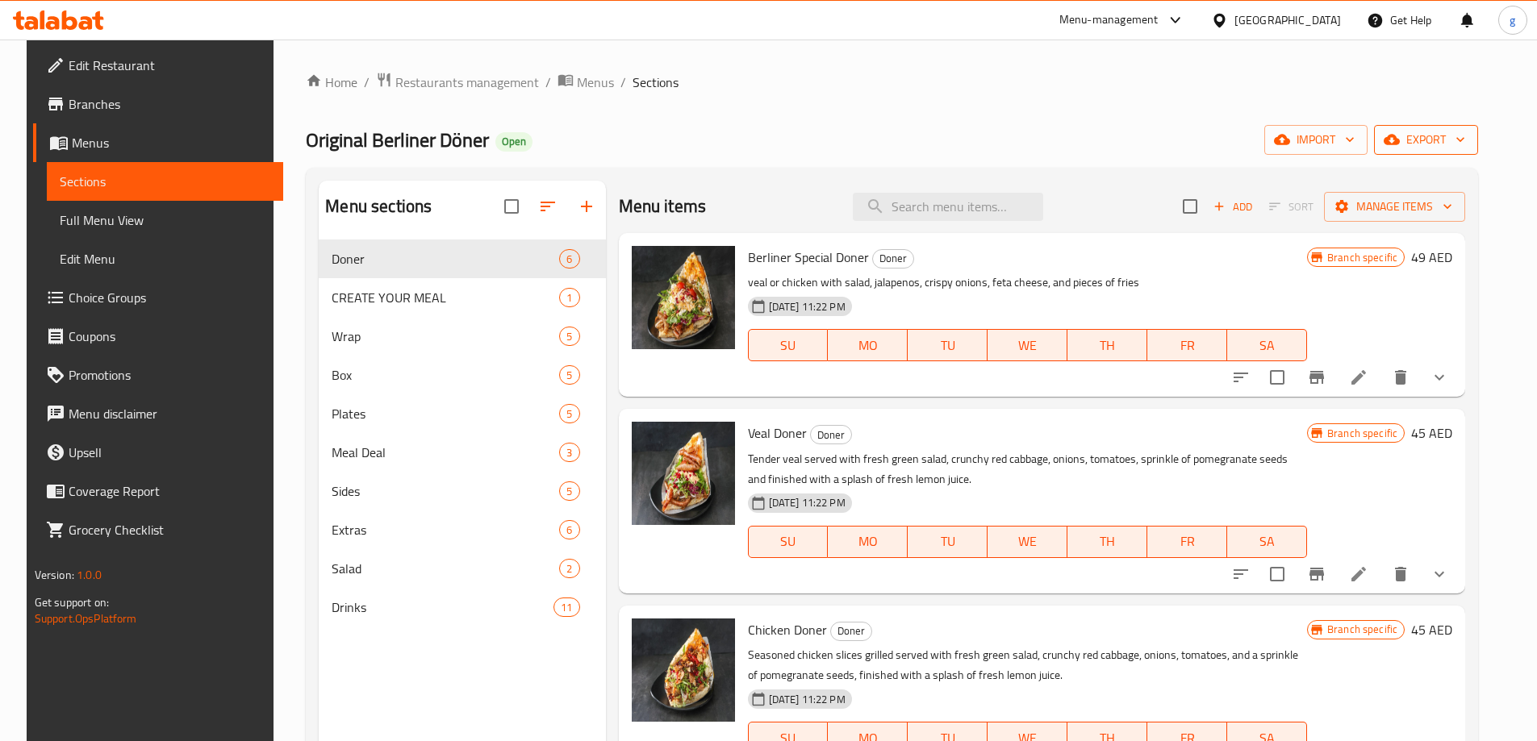
click at [1430, 144] on span "export" at bounding box center [1426, 140] width 78 height 20
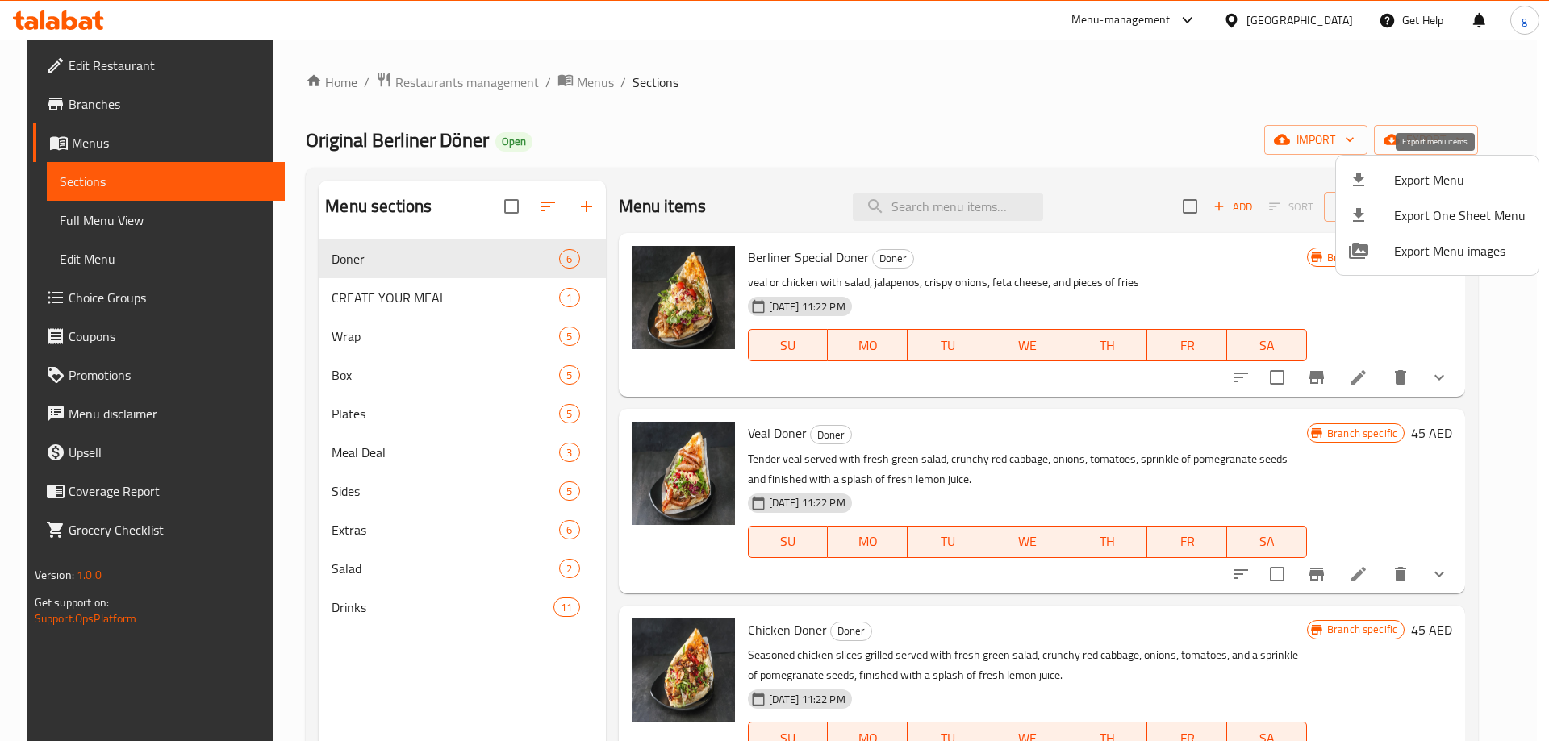
click at [1429, 190] on span "Export Menu" at bounding box center [1460, 179] width 132 height 19
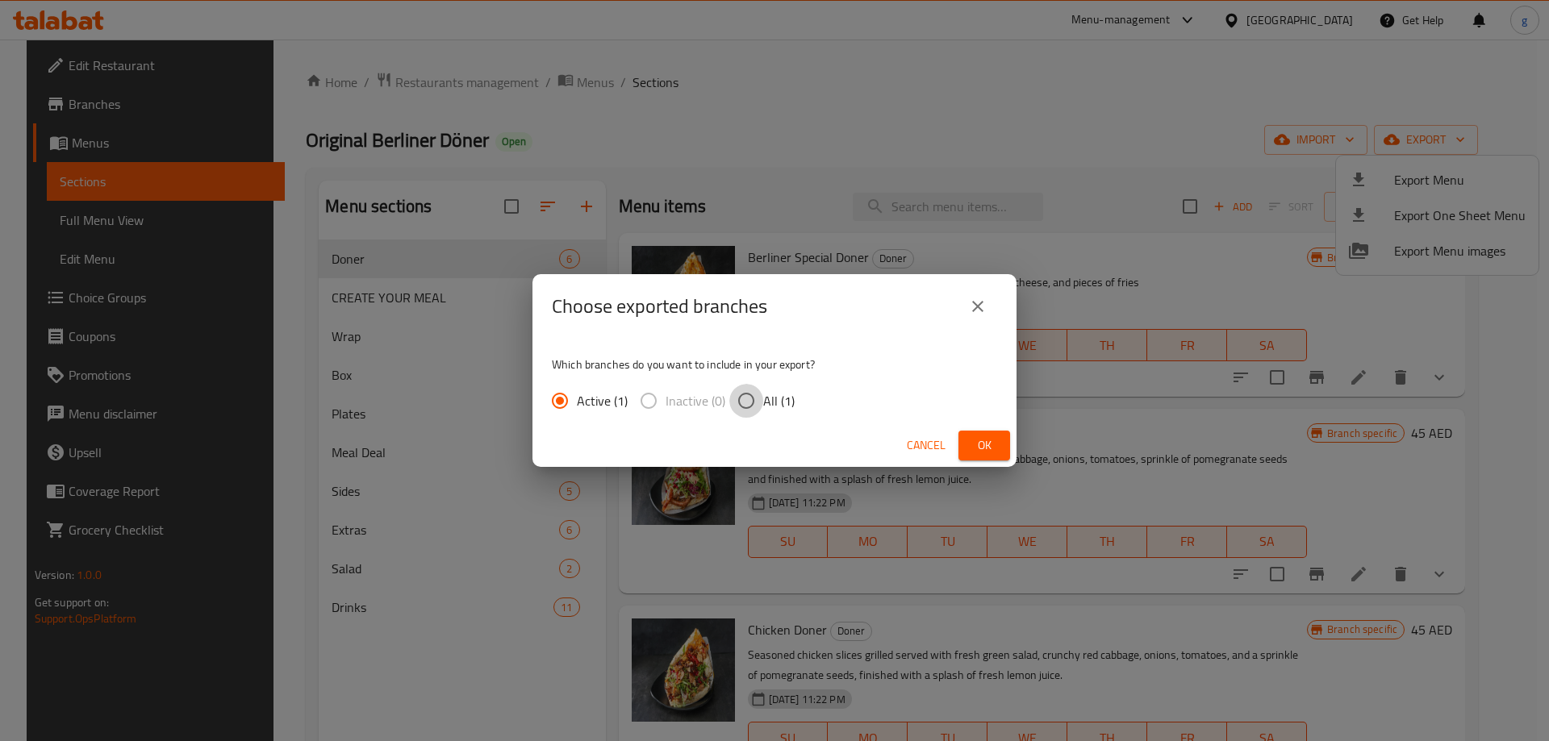
click at [744, 403] on input "All (1)" at bounding box center [746, 401] width 34 height 34
radio input "true"
click at [973, 446] on span "Ok" at bounding box center [984, 446] width 26 height 20
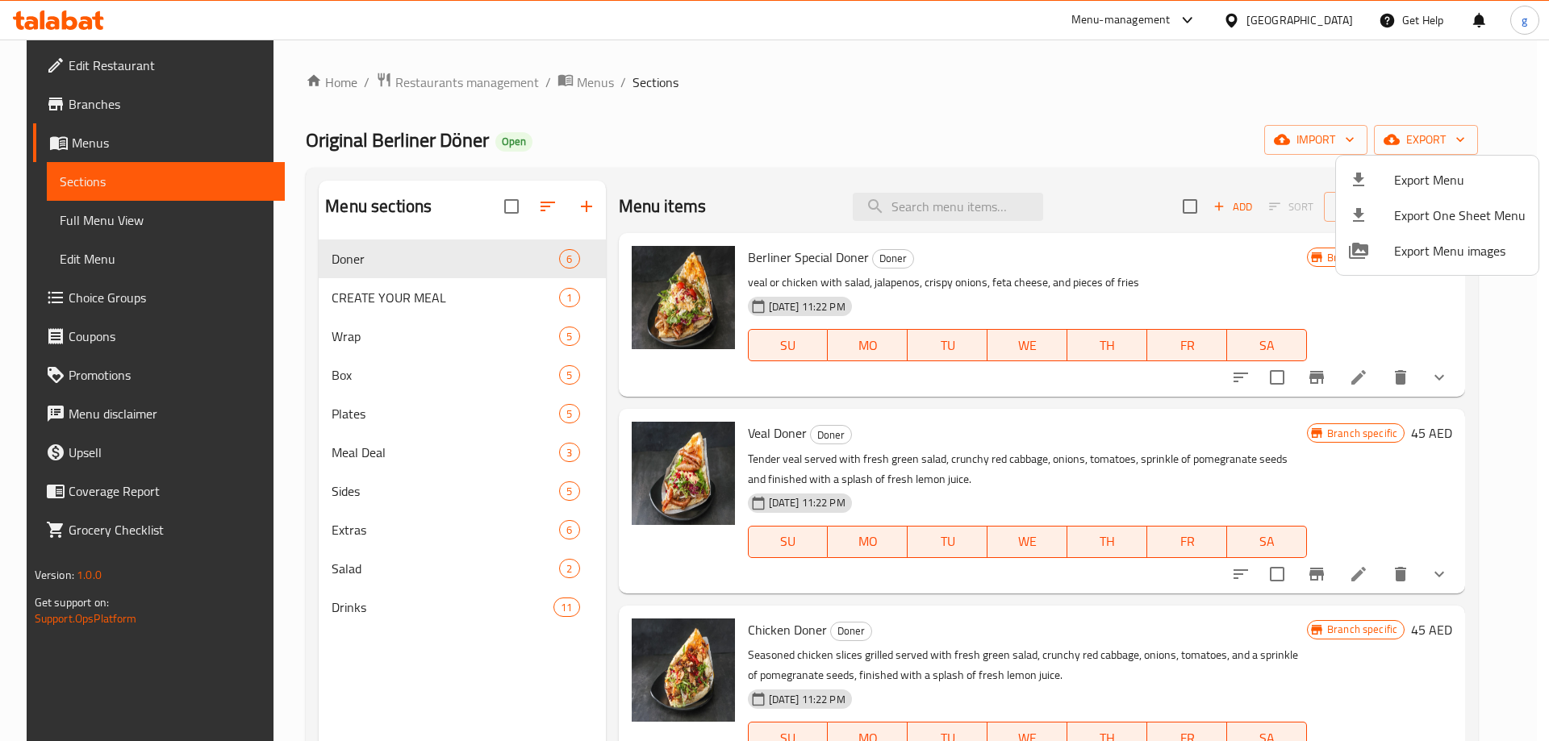
click at [672, 157] on div at bounding box center [774, 370] width 1549 height 741
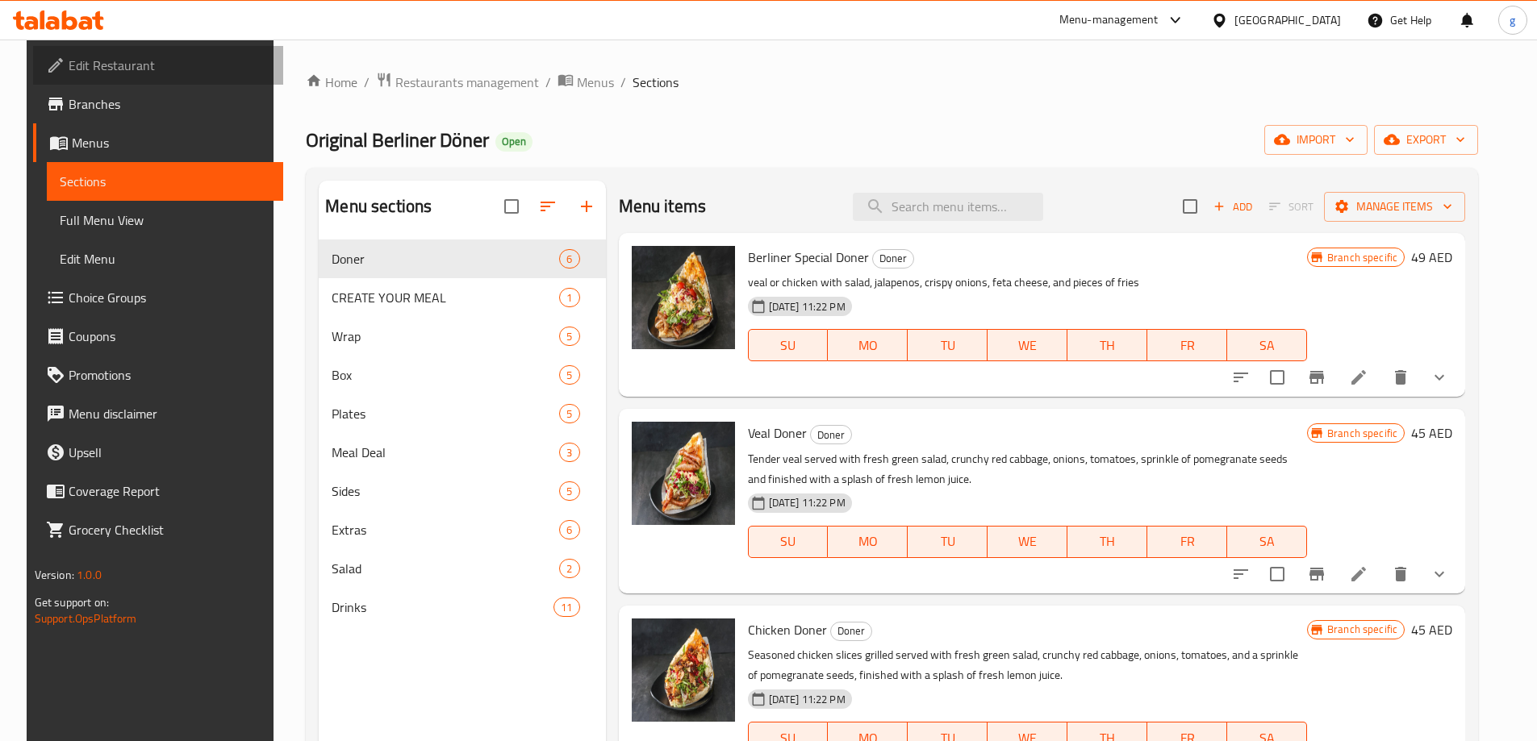
click at [86, 65] on span "Edit Restaurant" at bounding box center [170, 65] width 202 height 19
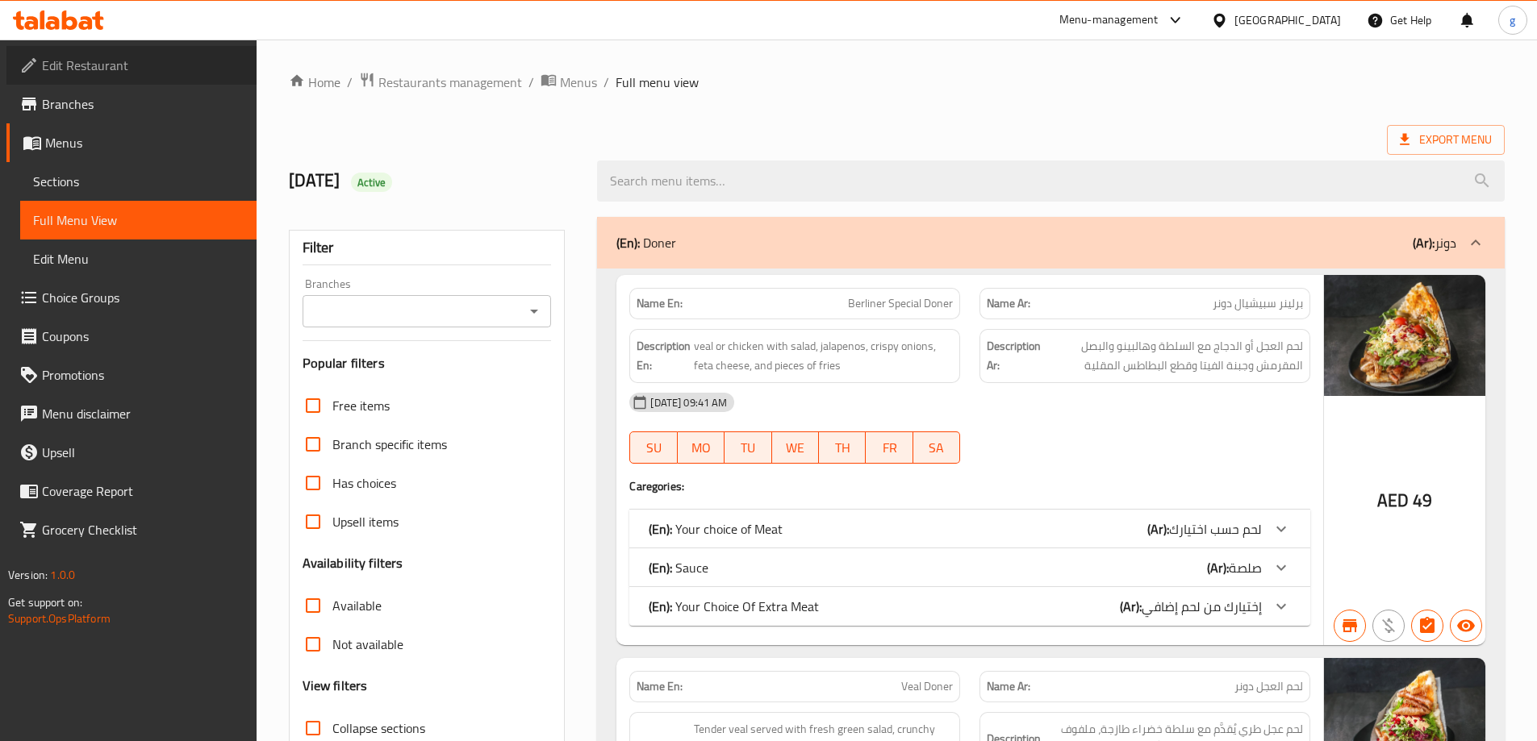
click at [147, 59] on span "Edit Restaurant" at bounding box center [143, 65] width 202 height 19
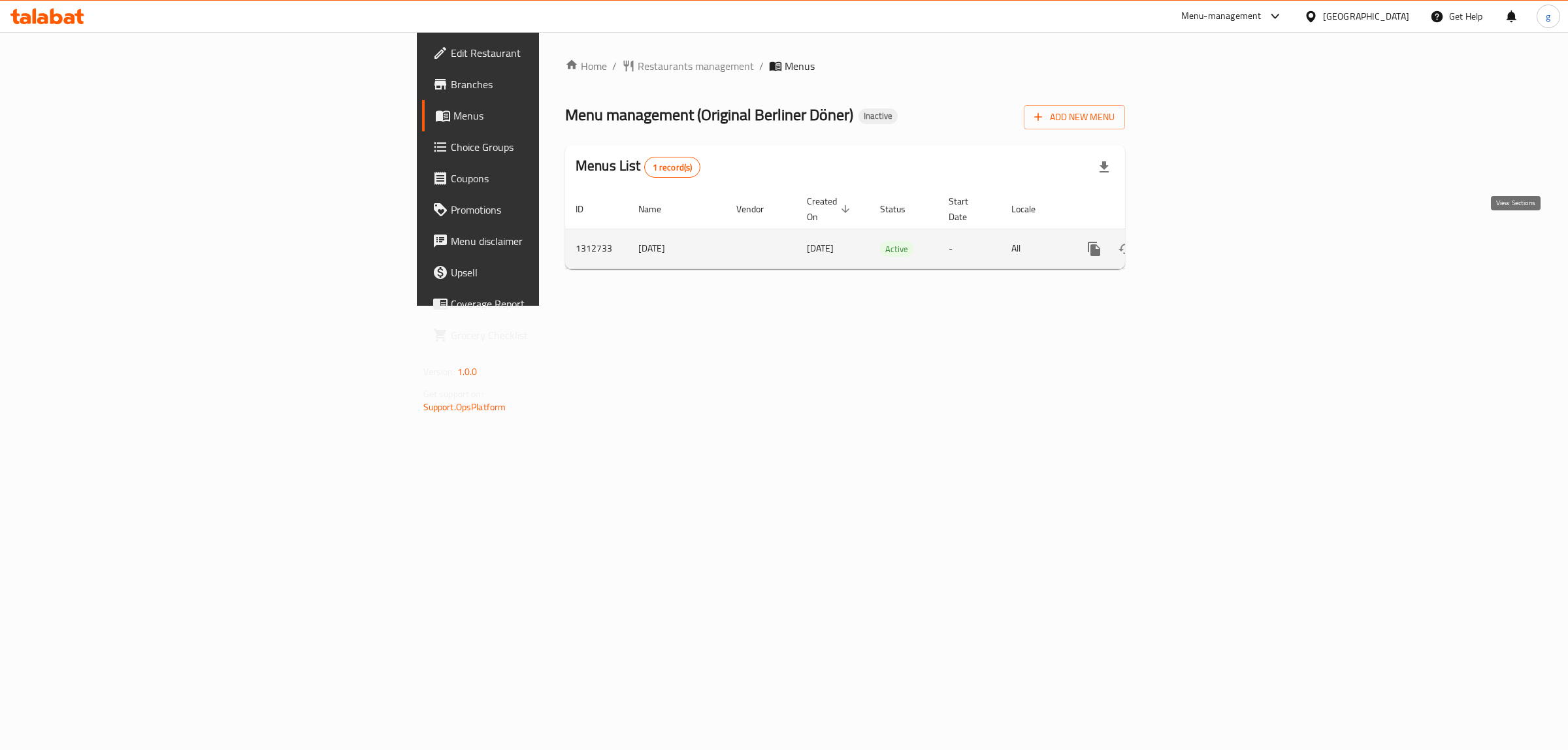
click at [1196, 241] on icon "enhanced table" at bounding box center [1188, 249] width 15 height 15
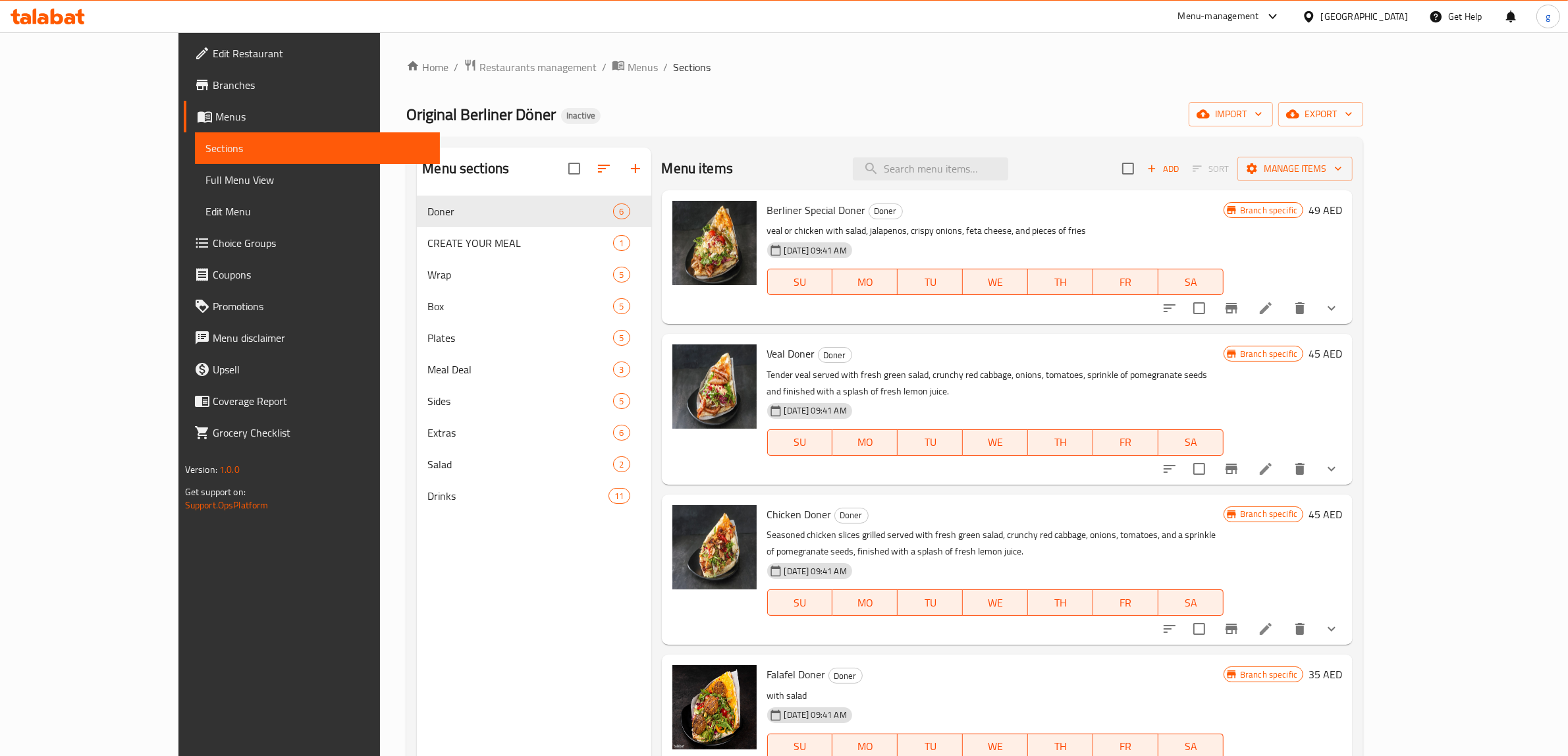
click at [213, 77] on span "Branches" at bounding box center [322, 84] width 217 height 16
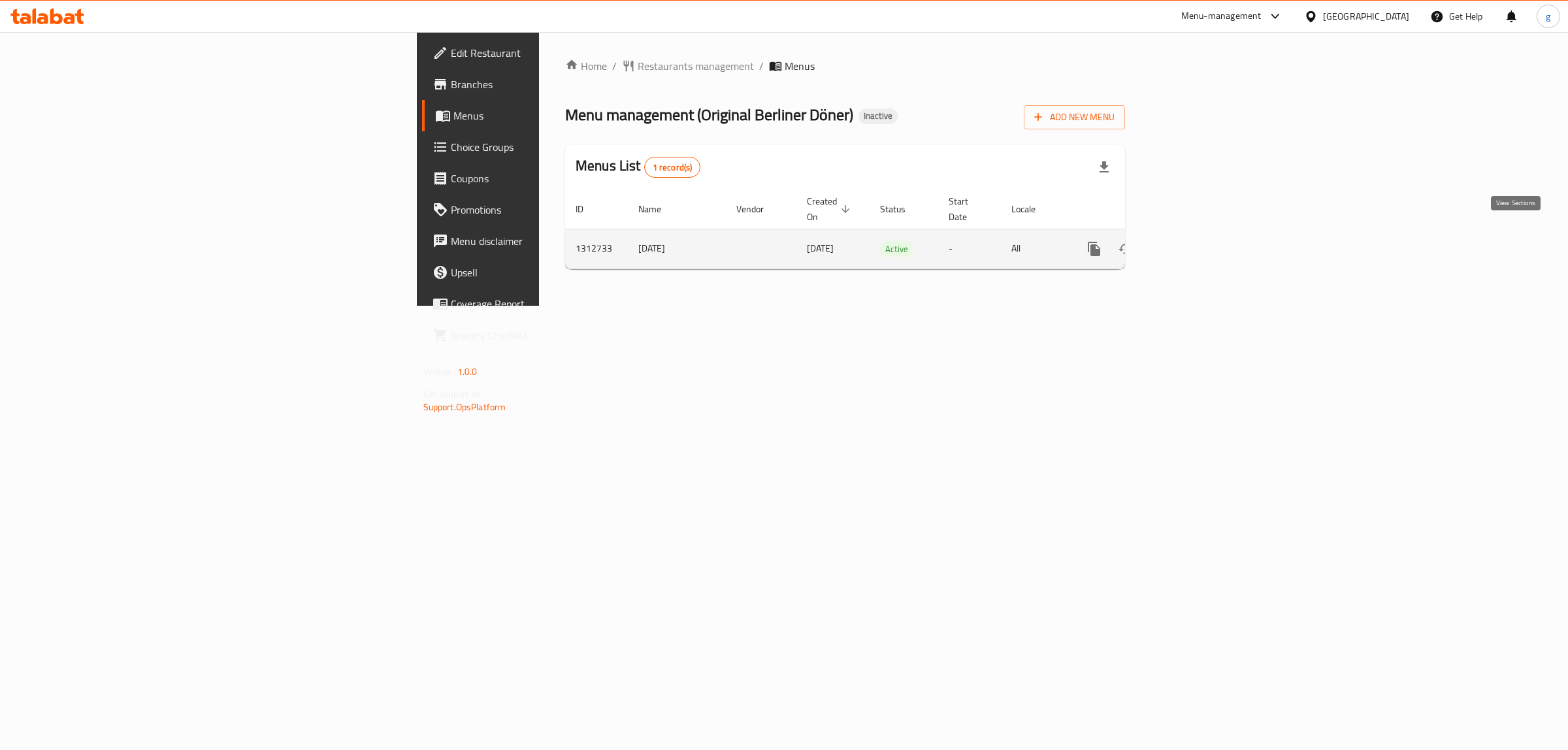
click at [1196, 241] on icon "enhanced table" at bounding box center [1188, 249] width 15 height 15
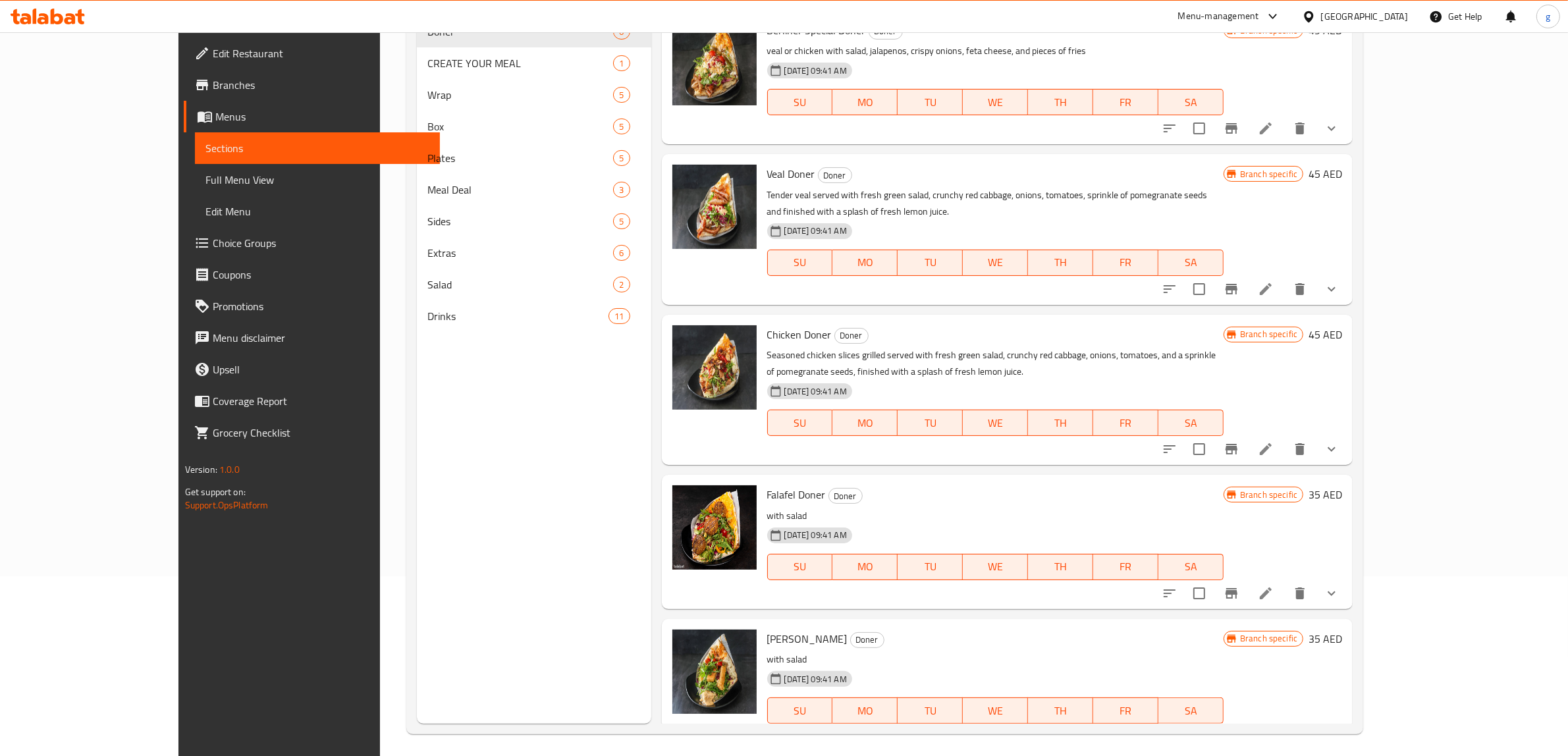
scroll to position [185, 0]
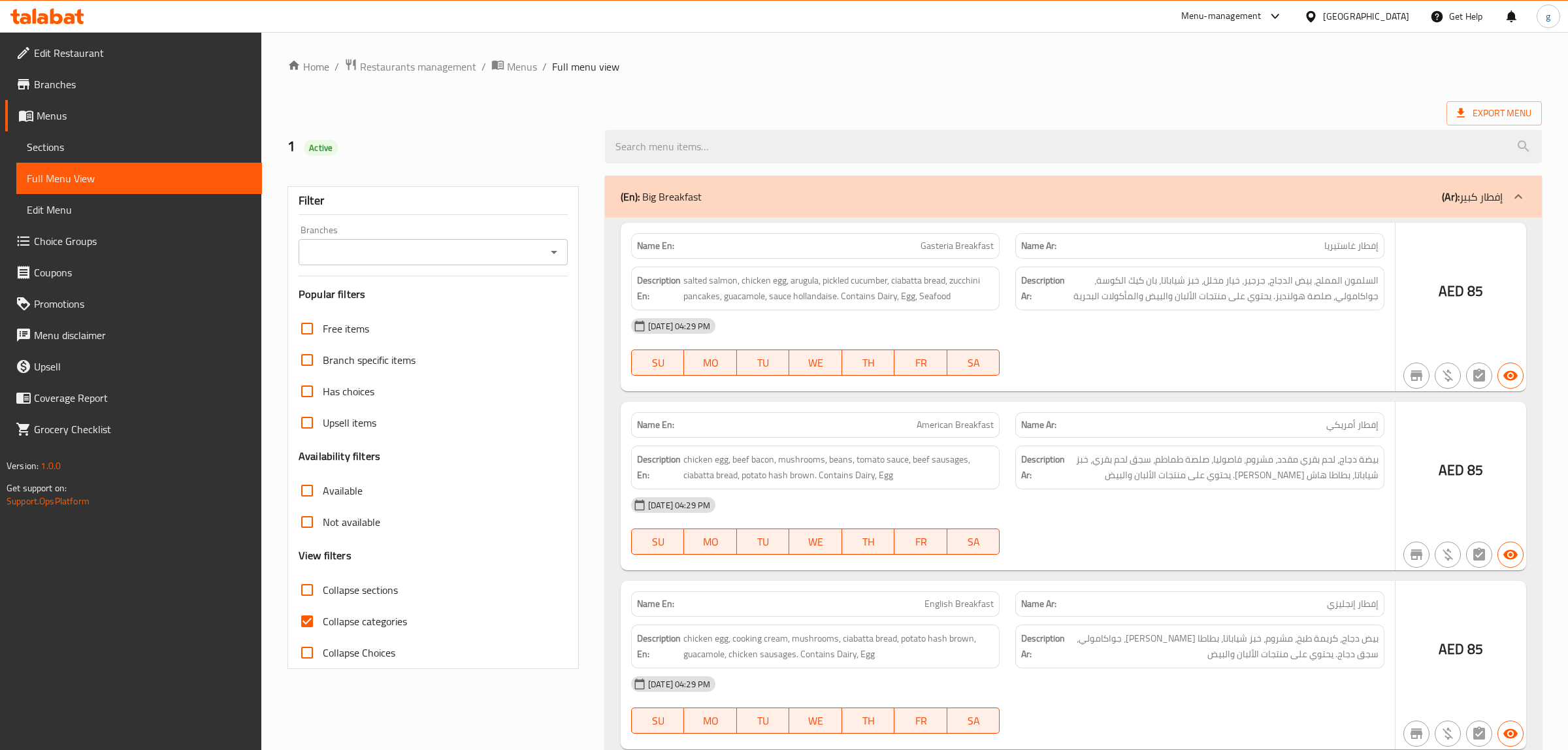
click at [126, 54] on div at bounding box center [784, 375] width 1568 height 750
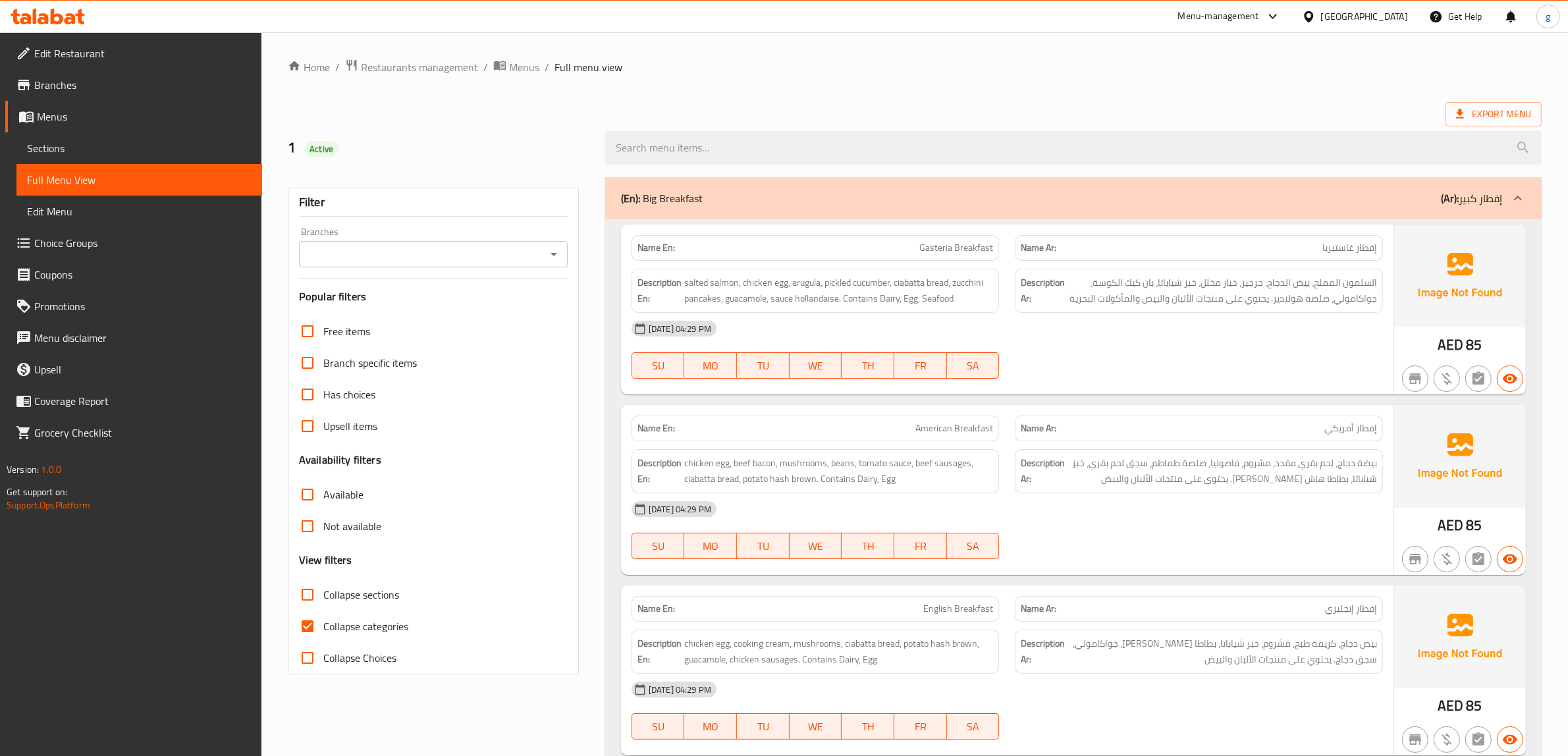
click at [60, 7] on div at bounding box center [47, 16] width 96 height 26
click at [58, 23] on icon at bounding box center [56, 16] width 12 height 16
